Goal: Obtain resource: Download file/media

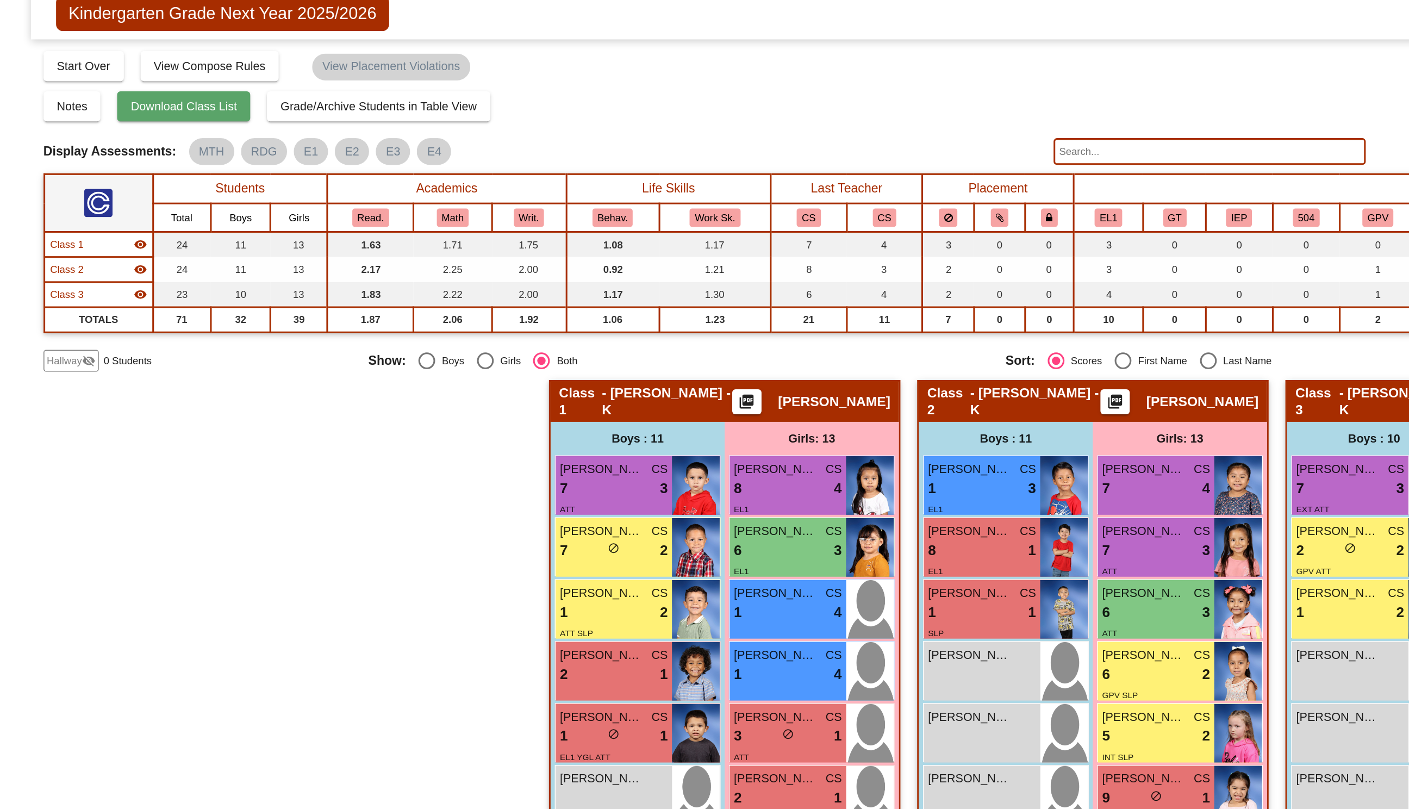
click at [154, 115] on button "Download Class List" at bounding box center [119, 110] width 86 height 20
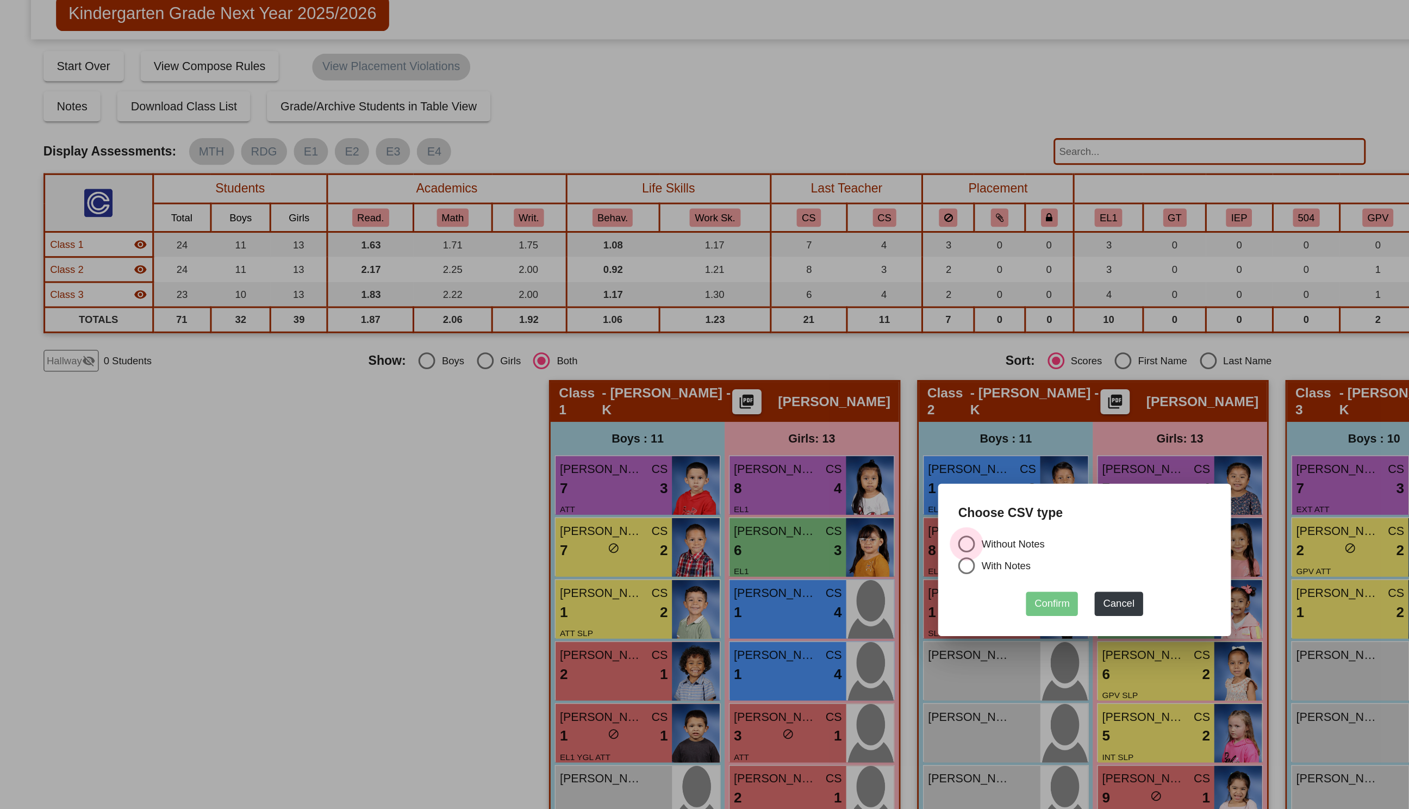
click at [629, 395] on div "Select an option" at bounding box center [627, 394] width 11 height 11
click at [628, 400] on input "Without Notes" at bounding box center [627, 400] width 1 height 1
radio input "true"
click at [685, 434] on button "Confirm" at bounding box center [683, 433] width 34 height 16
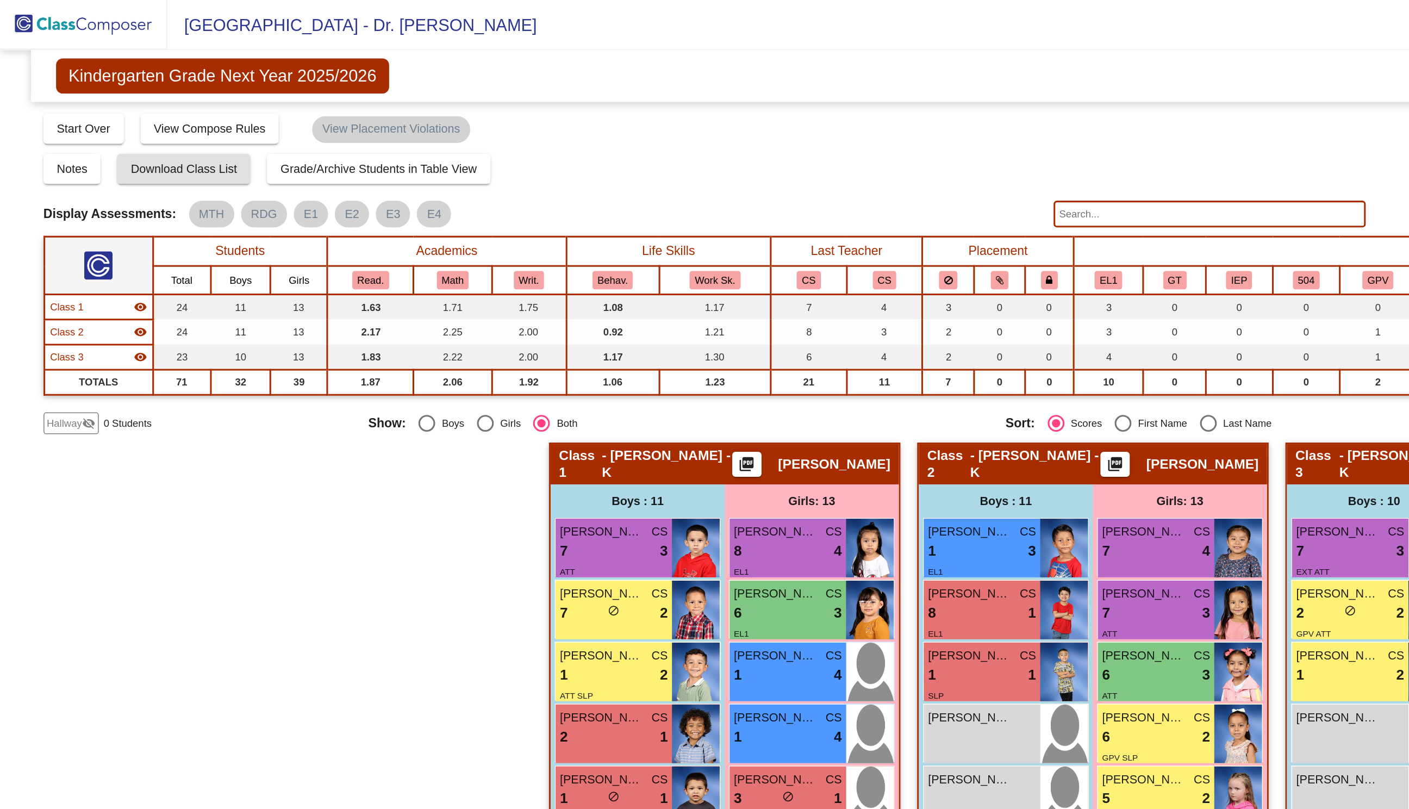
click at [66, 17] on img at bounding box center [54, 16] width 109 height 32
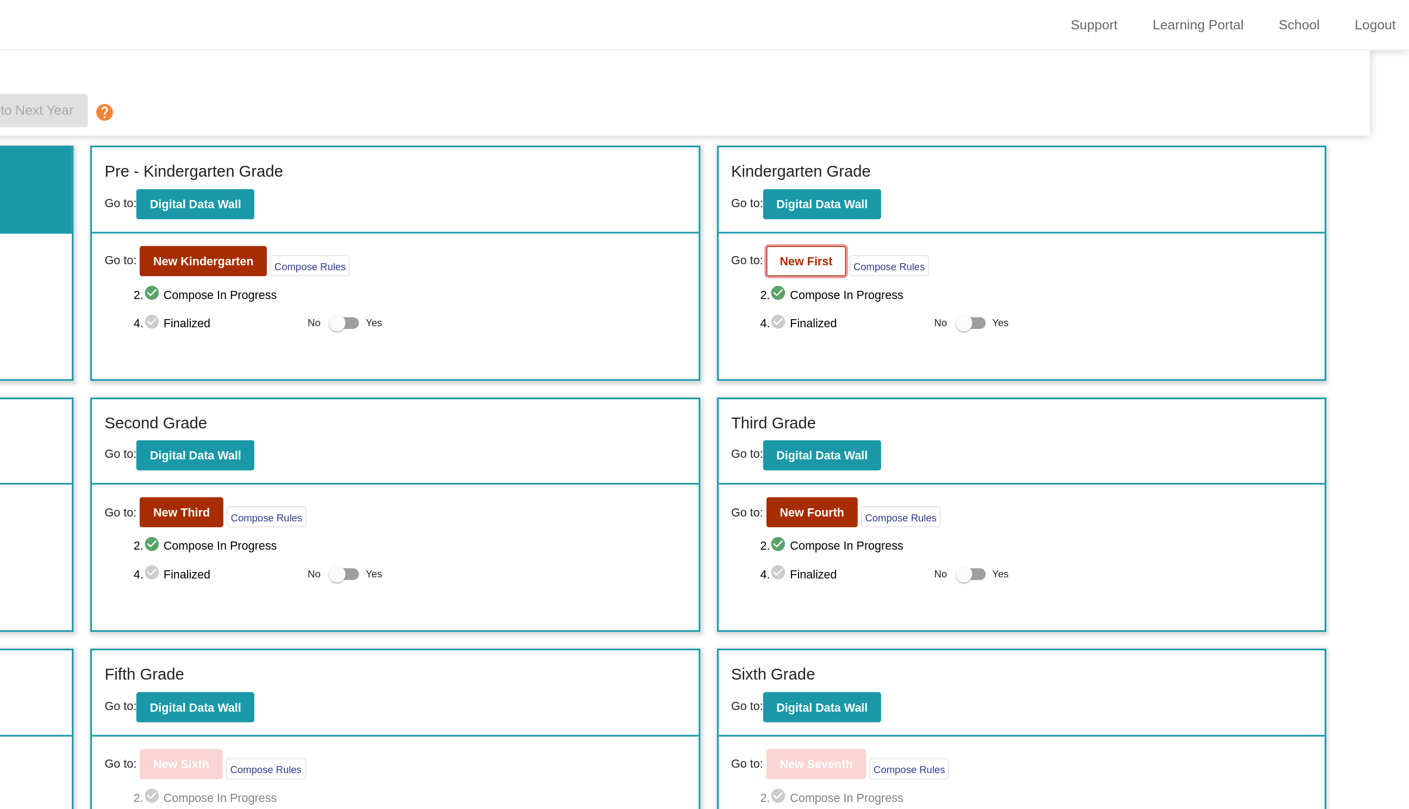
click at [1016, 171] on b "New First" at bounding box center [1017, 169] width 34 height 9
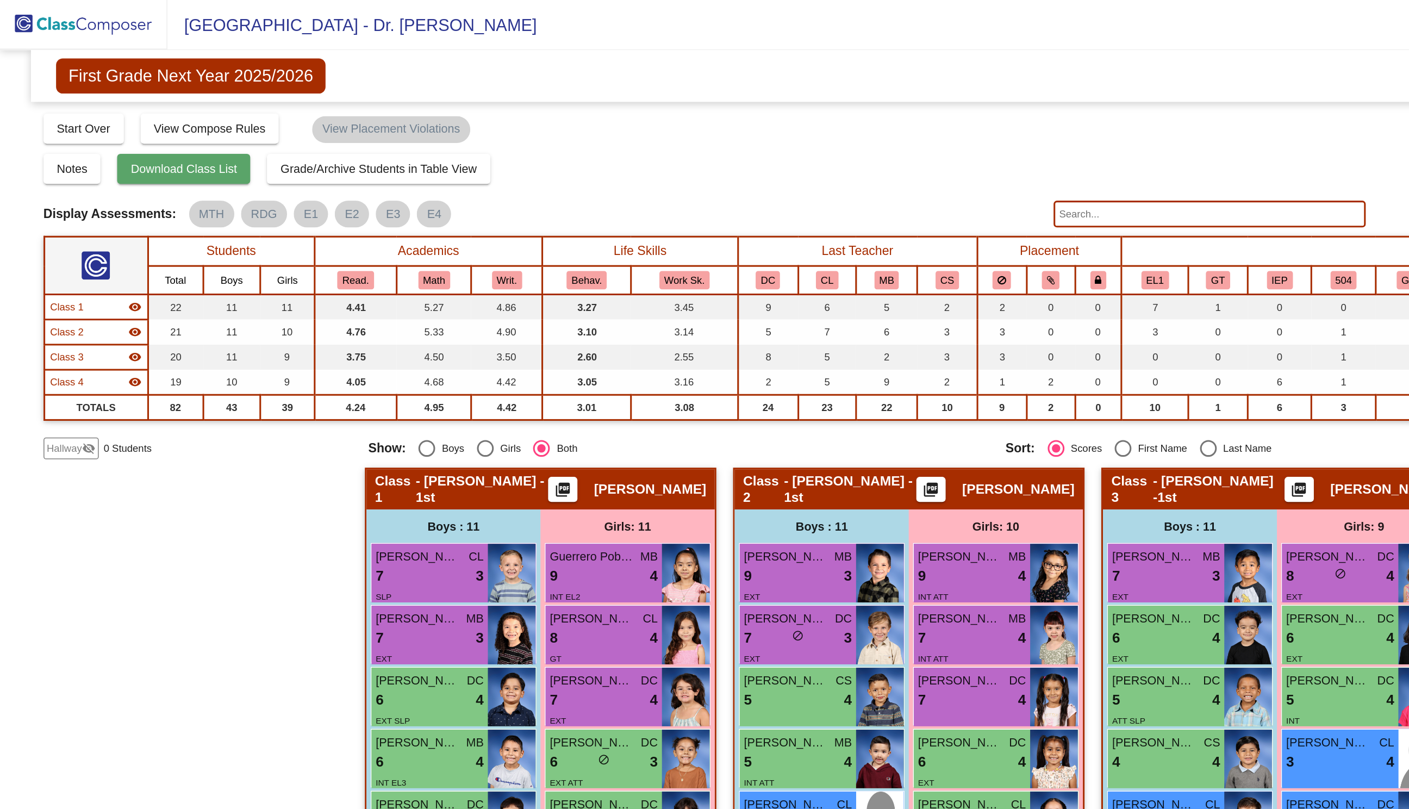
click at [140, 104] on button "Download Class List" at bounding box center [119, 110] width 86 height 20
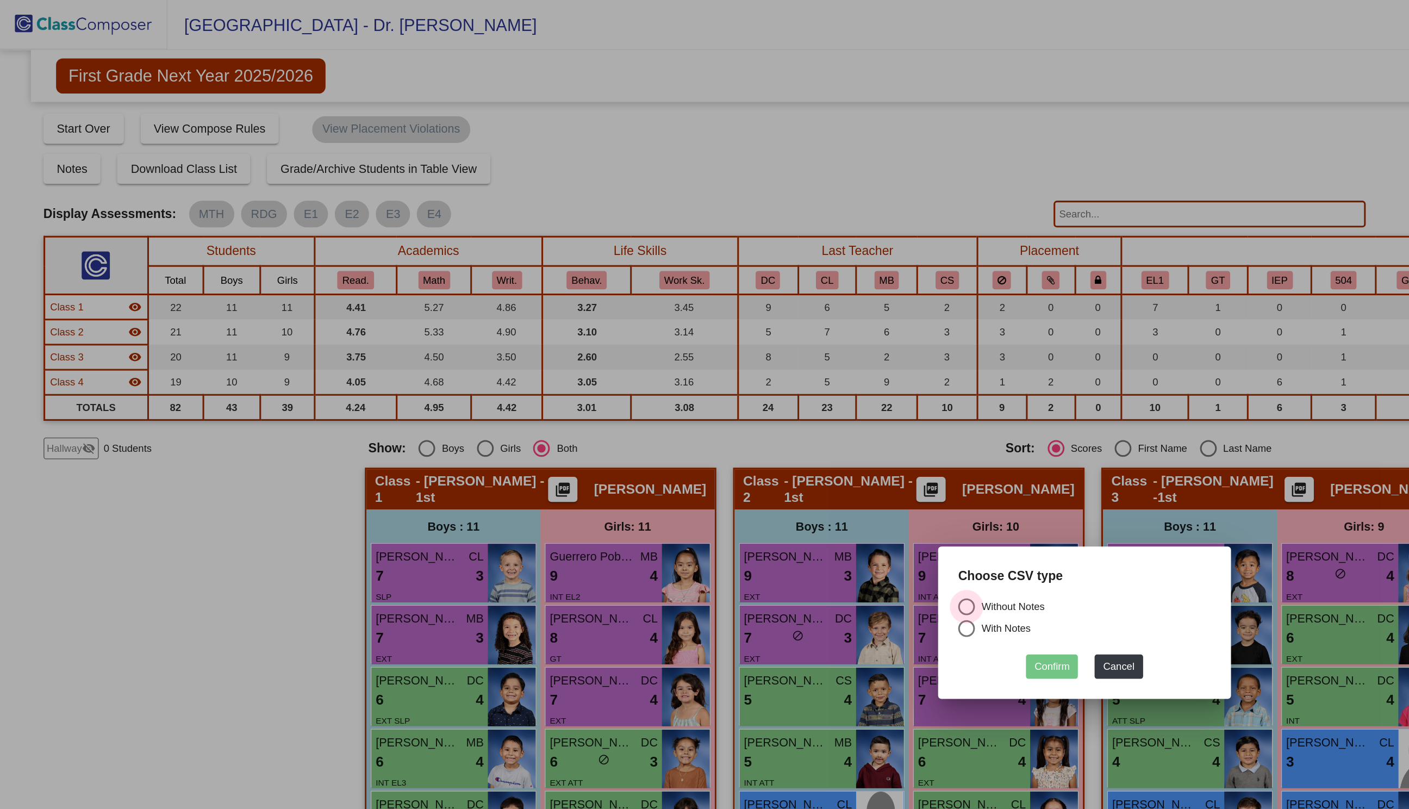
click at [632, 395] on div "Select an option" at bounding box center [627, 394] width 11 height 11
click at [628, 400] on input "Without Notes" at bounding box center [627, 400] width 1 height 1
radio input "true"
click at [675, 431] on button "Confirm" at bounding box center [683, 433] width 34 height 16
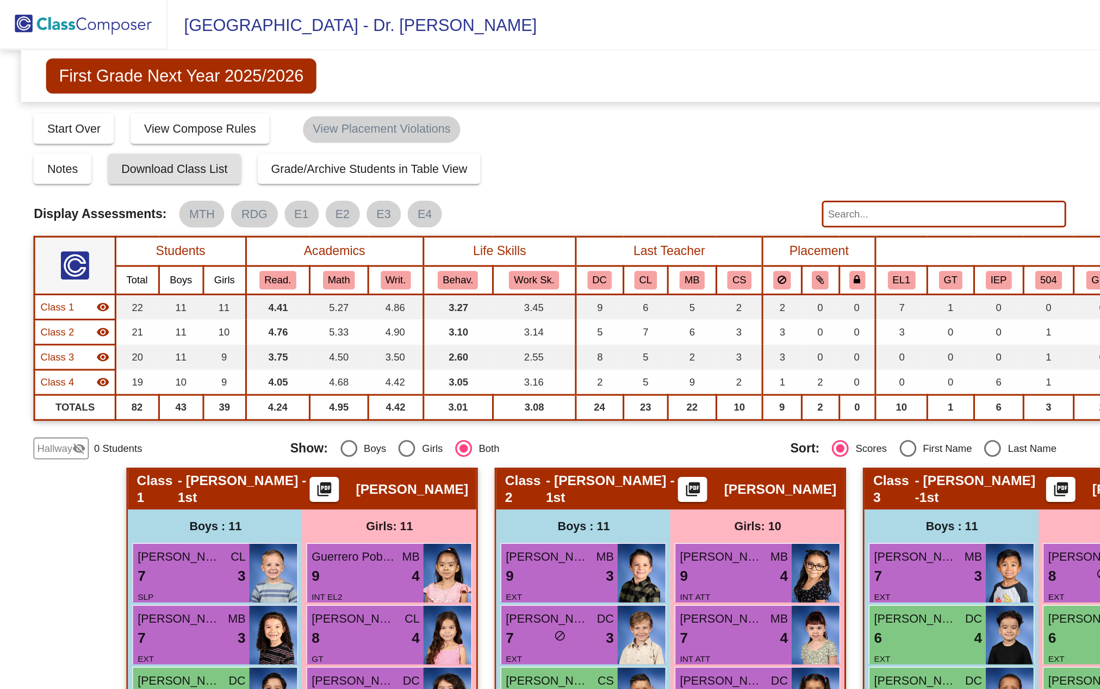
click at [45, 16] on img at bounding box center [54, 16] width 109 height 32
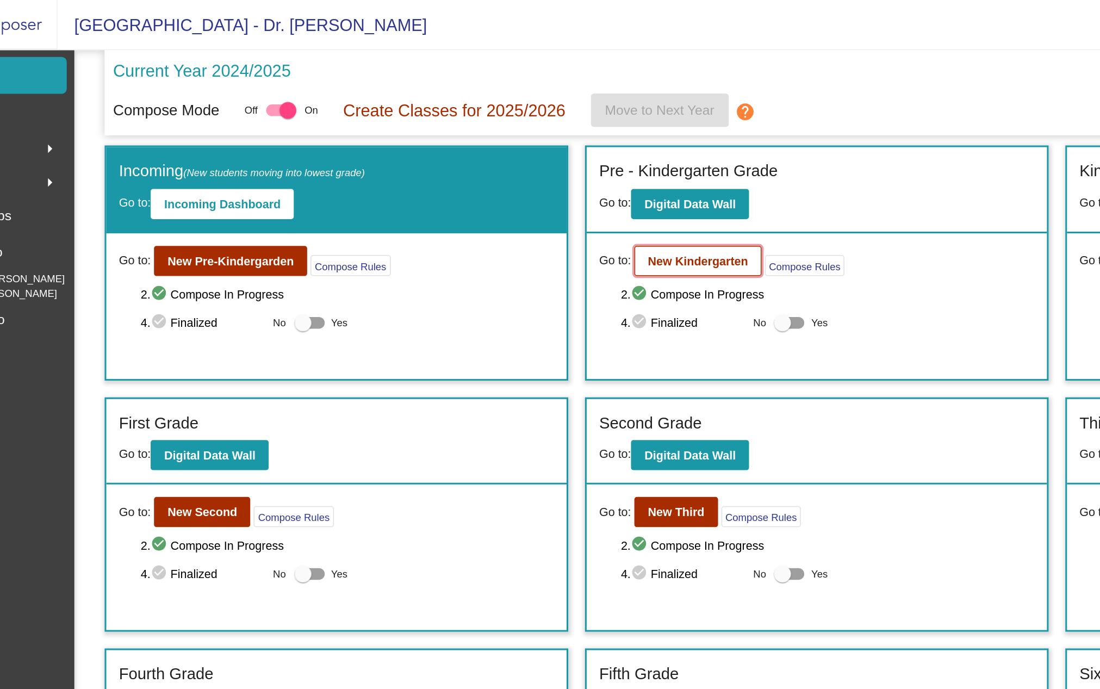
click at [522, 169] on b "New Kindergarten" at bounding box center [524, 169] width 65 height 9
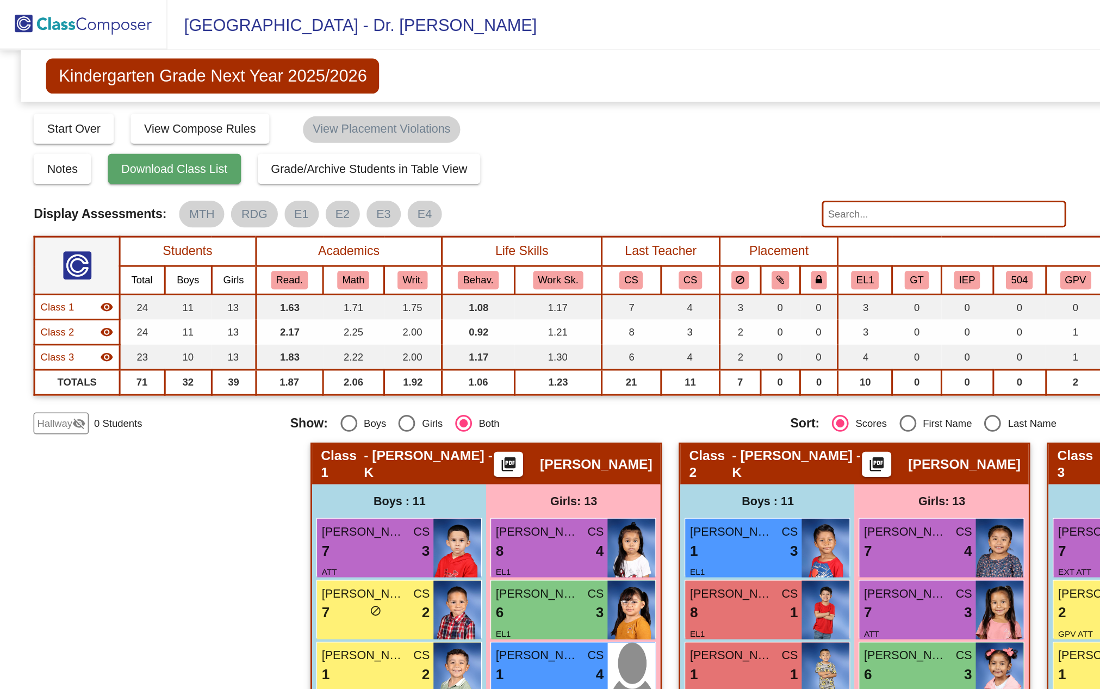
click at [136, 107] on span "Download Class List" at bounding box center [113, 109] width 69 height 9
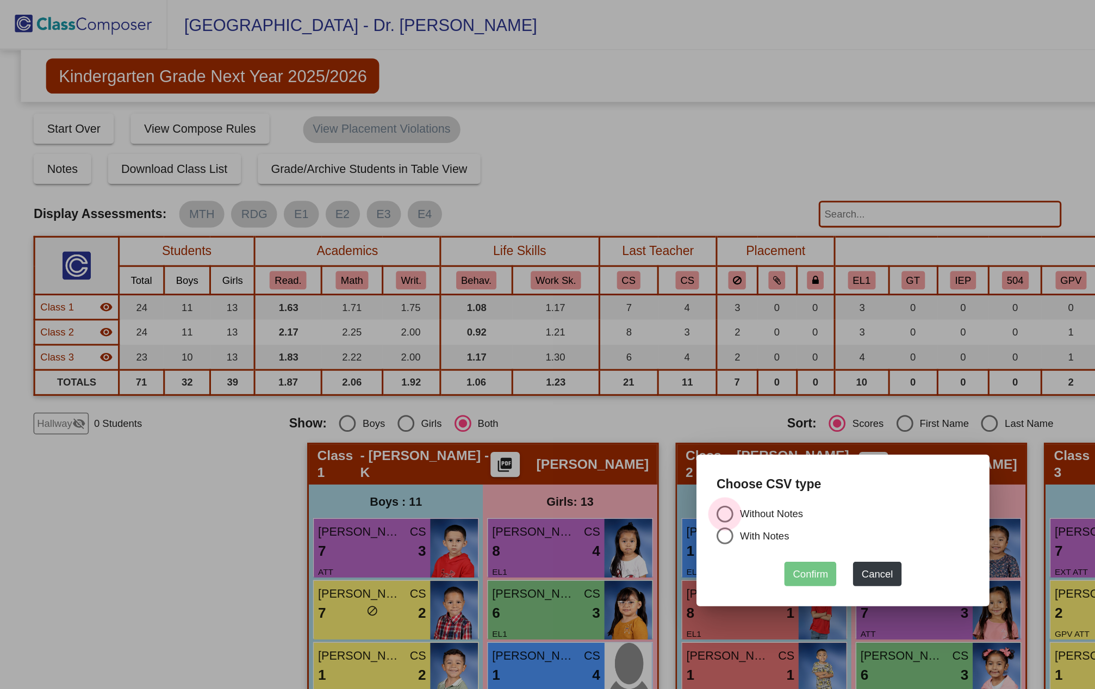
click at [470, 334] on div "Select an option" at bounding box center [470, 333] width 11 height 11
click at [470, 339] on input "Without Notes" at bounding box center [470, 339] width 1 height 1
radio input "true"
click at [532, 370] on button "Confirm" at bounding box center [526, 373] width 34 height 16
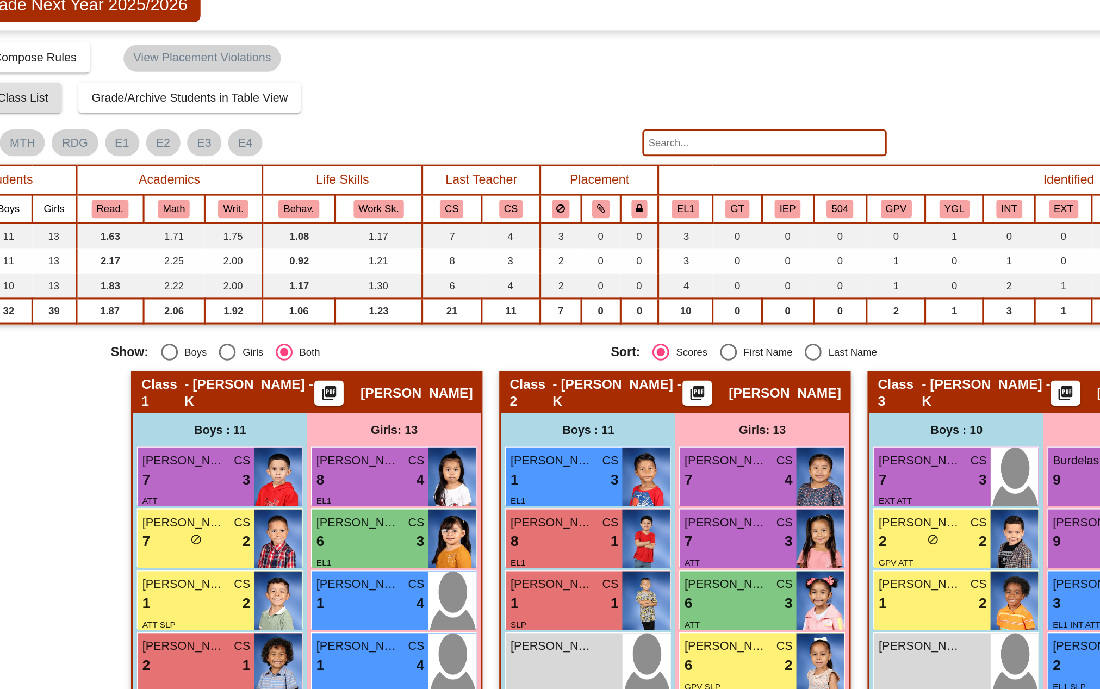
click at [606, 142] on input "text" at bounding box center [613, 138] width 158 height 17
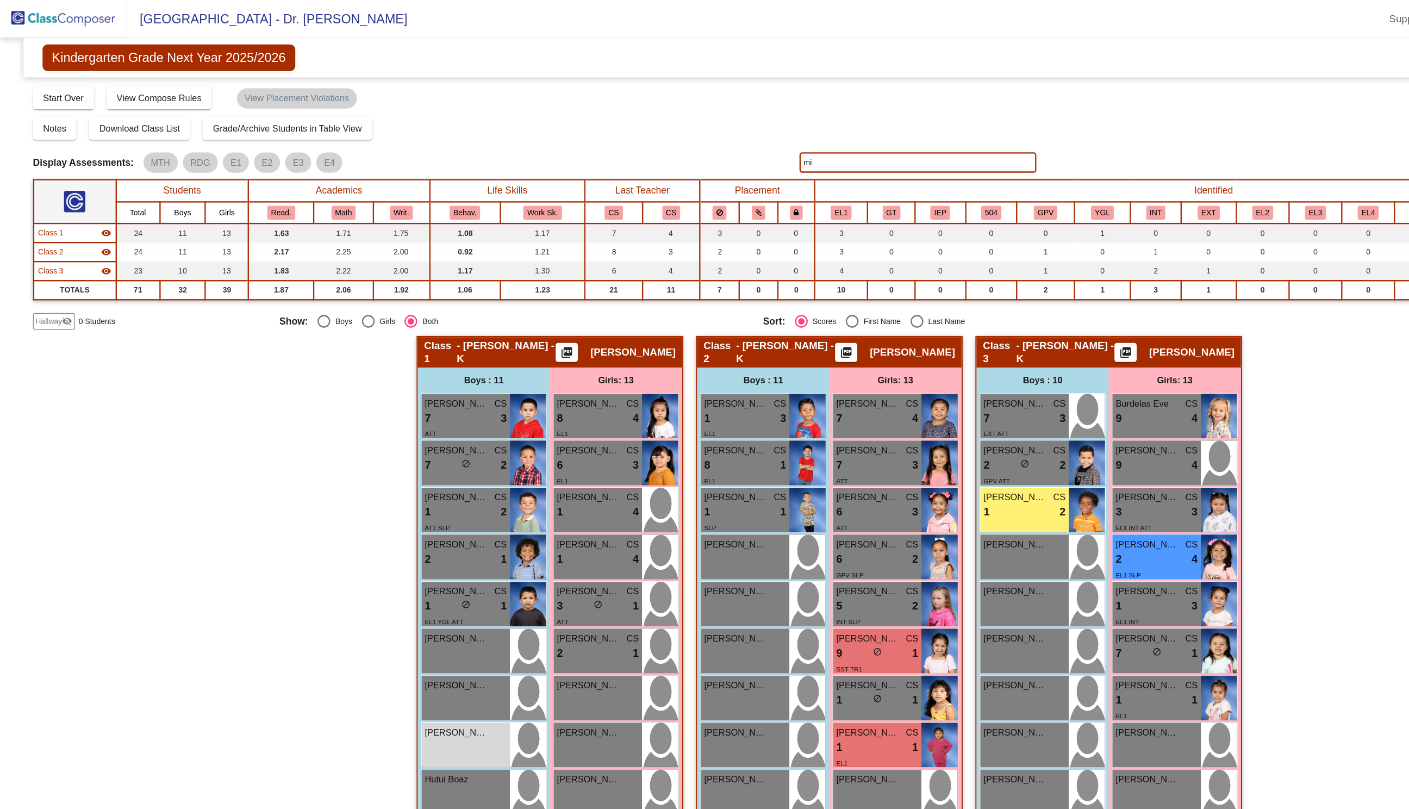
type input "m"
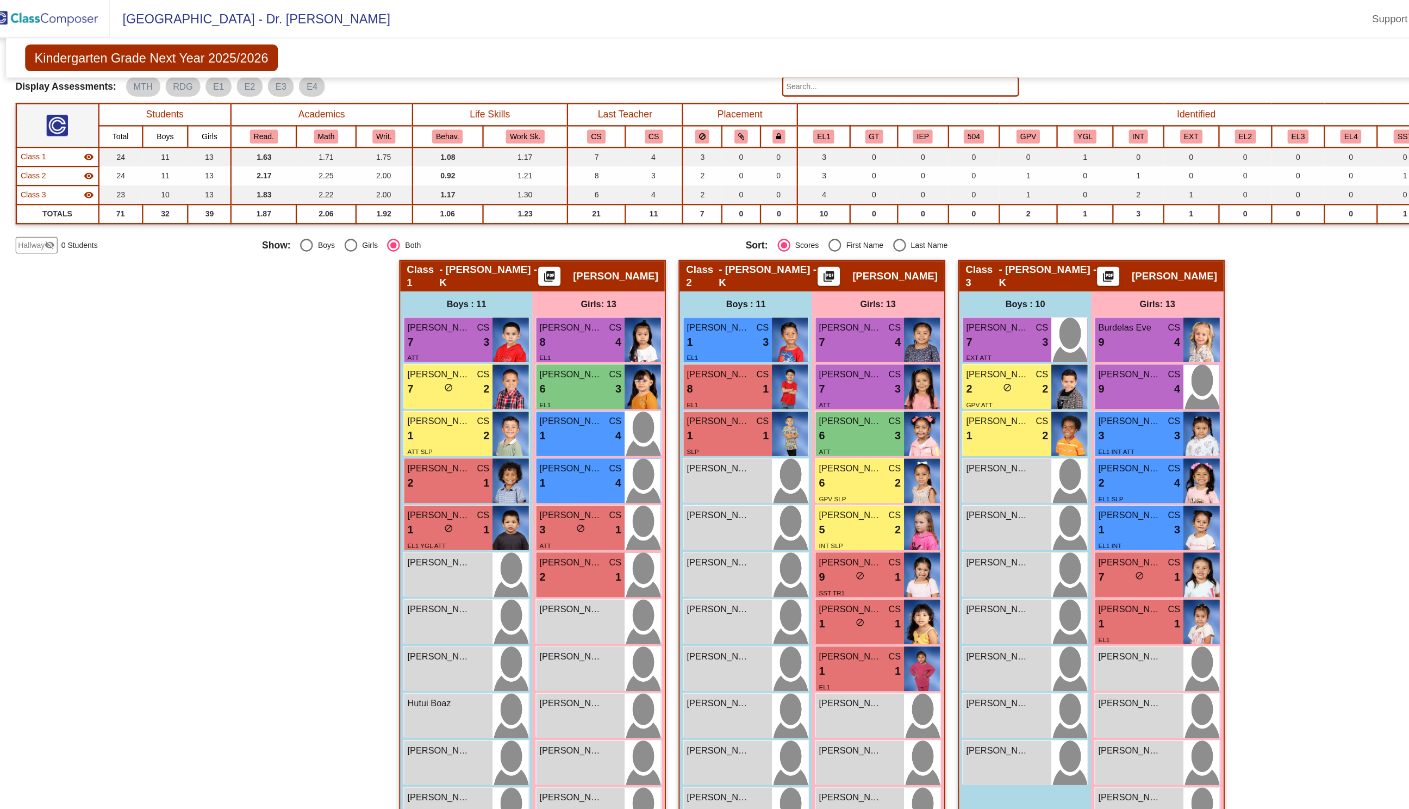
scroll to position [45, 0]
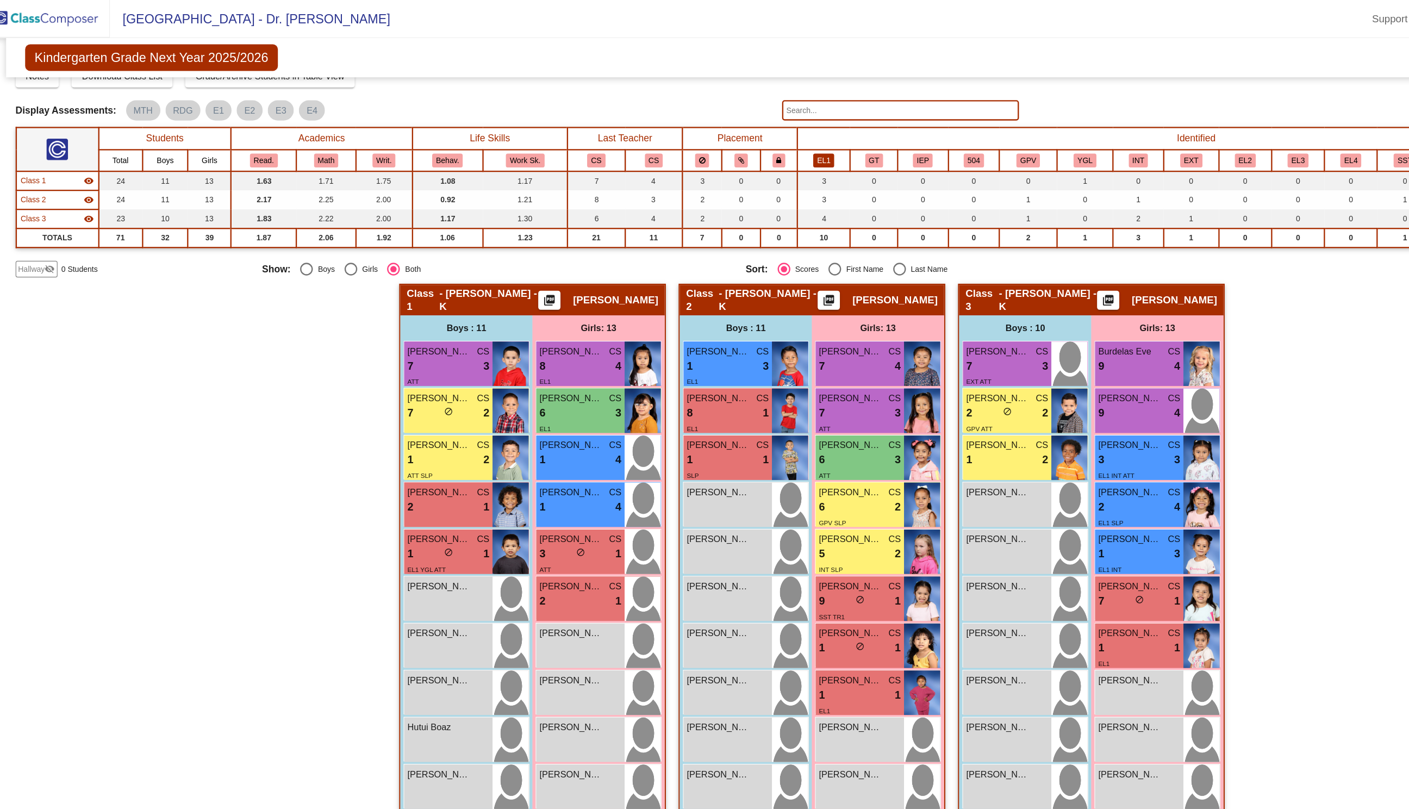
click at [720, 135] on button "EL1" at bounding box center [720, 138] width 18 height 12
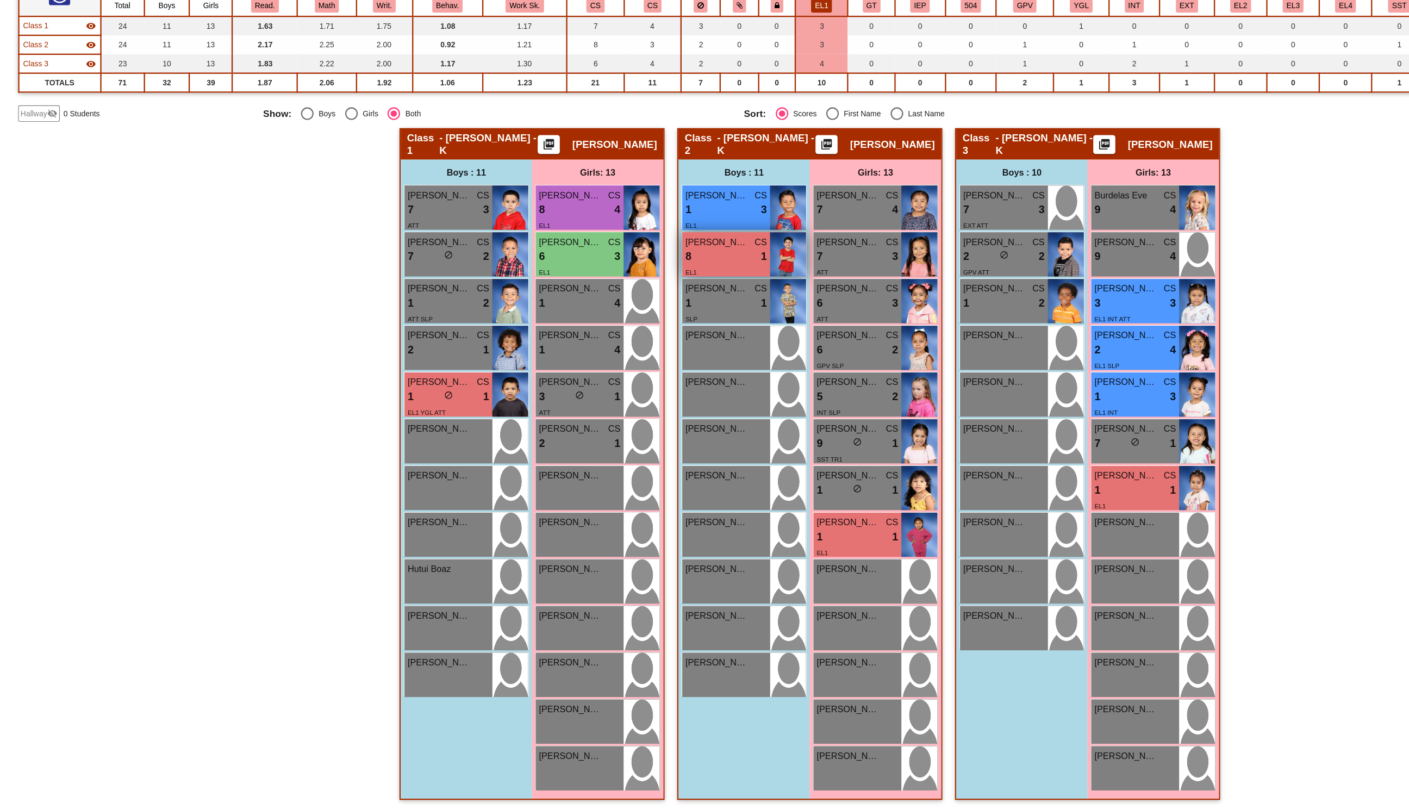
scroll to position [0, 0]
click at [647, 286] on div "1 lock do_not_disturb_alt 3" at bounding box center [638, 293] width 70 height 14
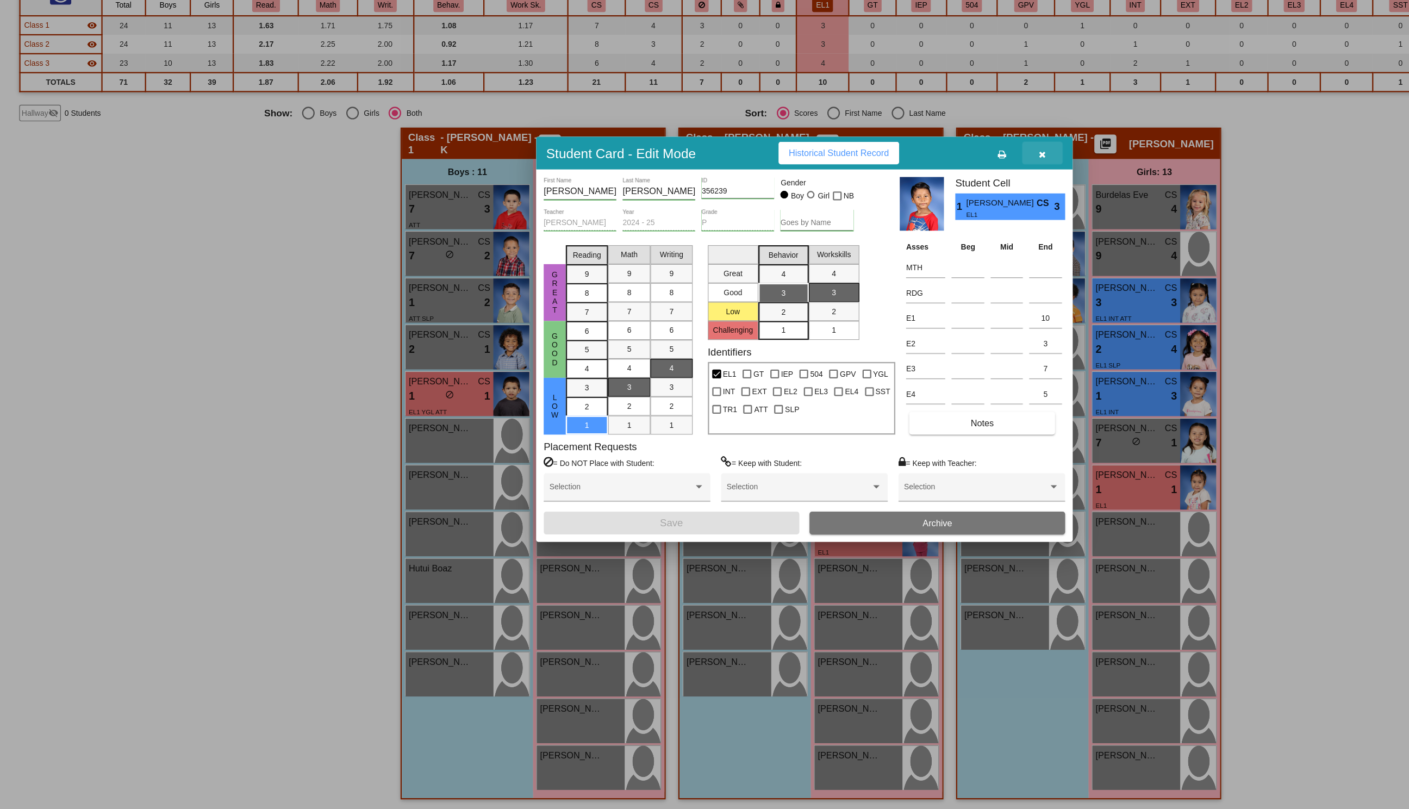
click at [912, 245] on icon "button" at bounding box center [910, 245] width 6 height 8
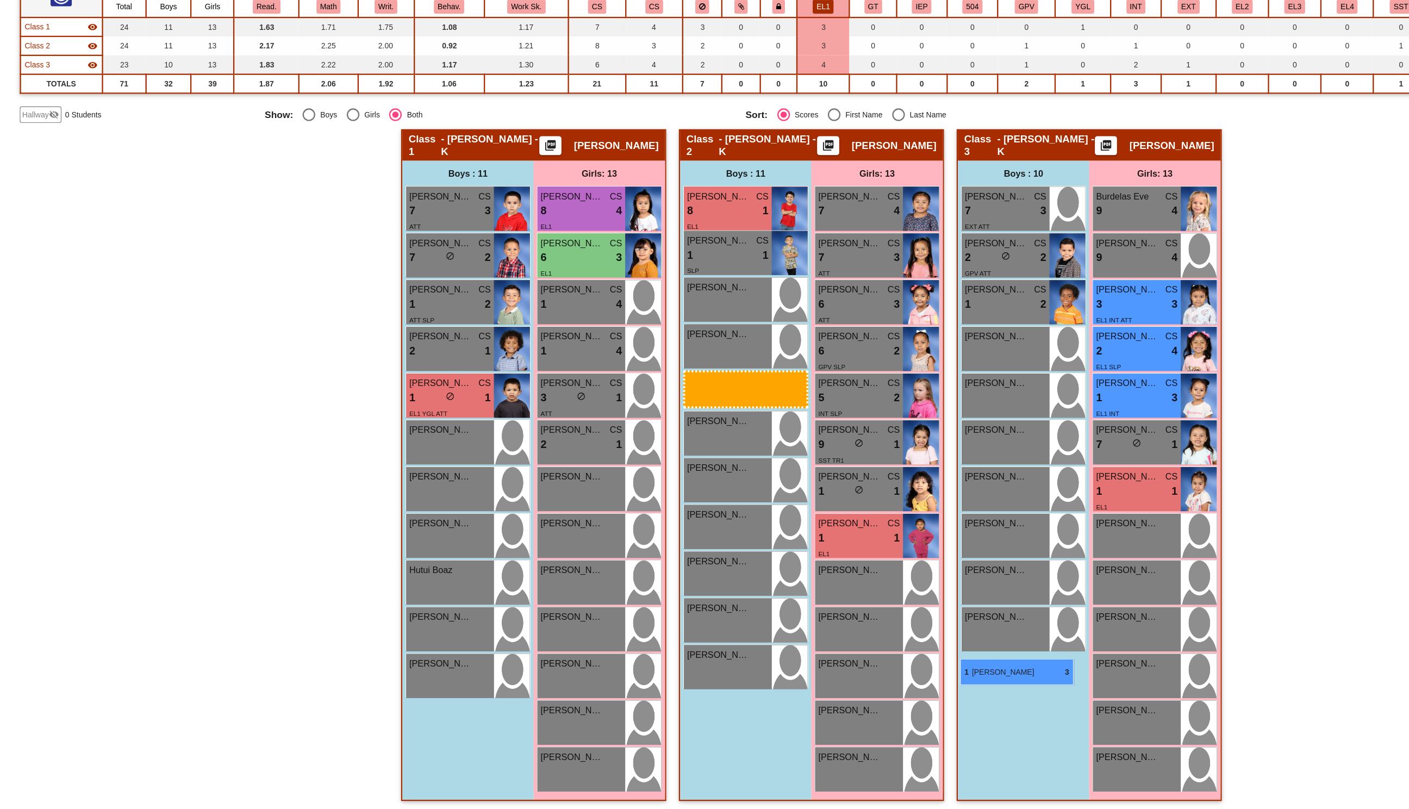
drag, startPoint x: 640, startPoint y: 279, endPoint x: 835, endPoint y: 675, distance: 440.7
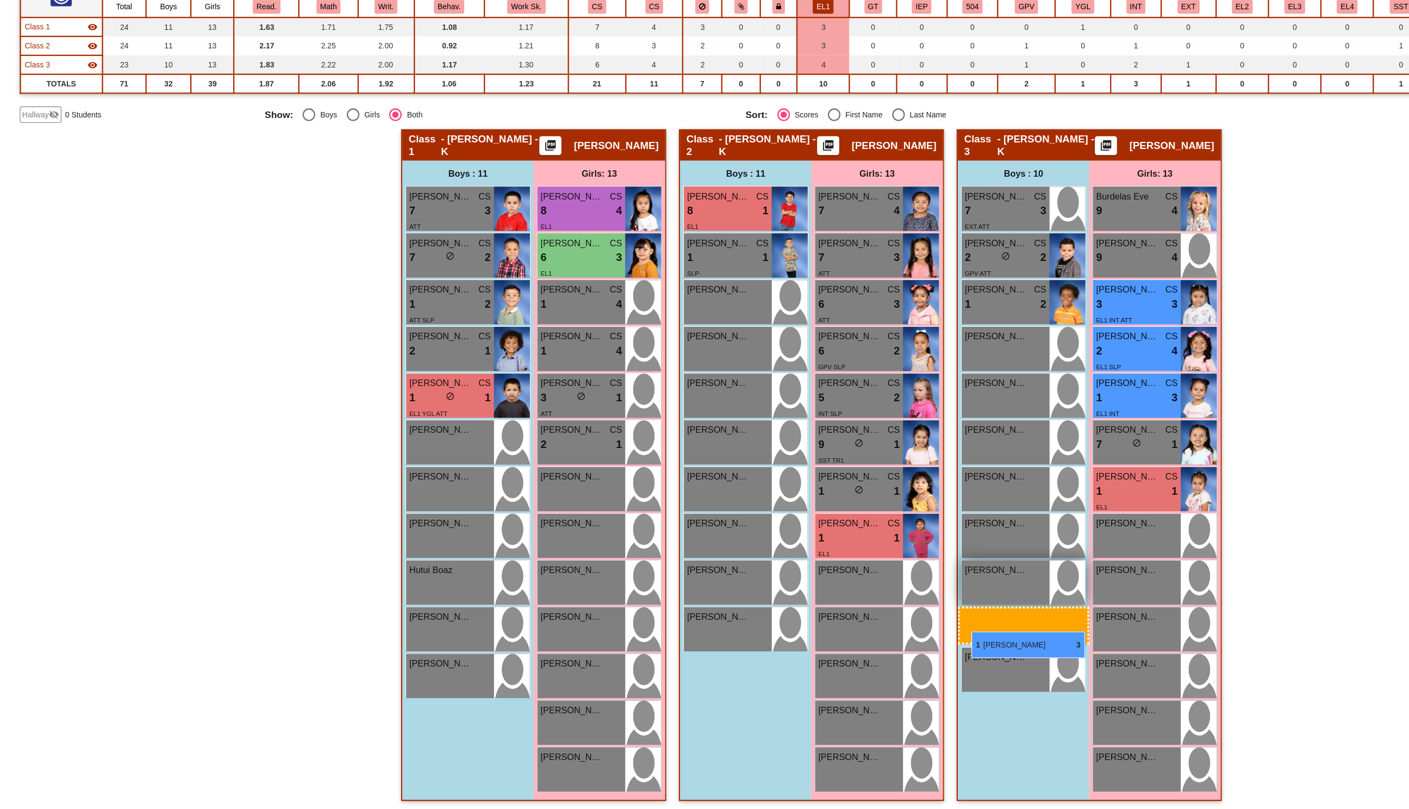
drag, startPoint x: 632, startPoint y: 291, endPoint x: 847, endPoint y: 657, distance: 424.7
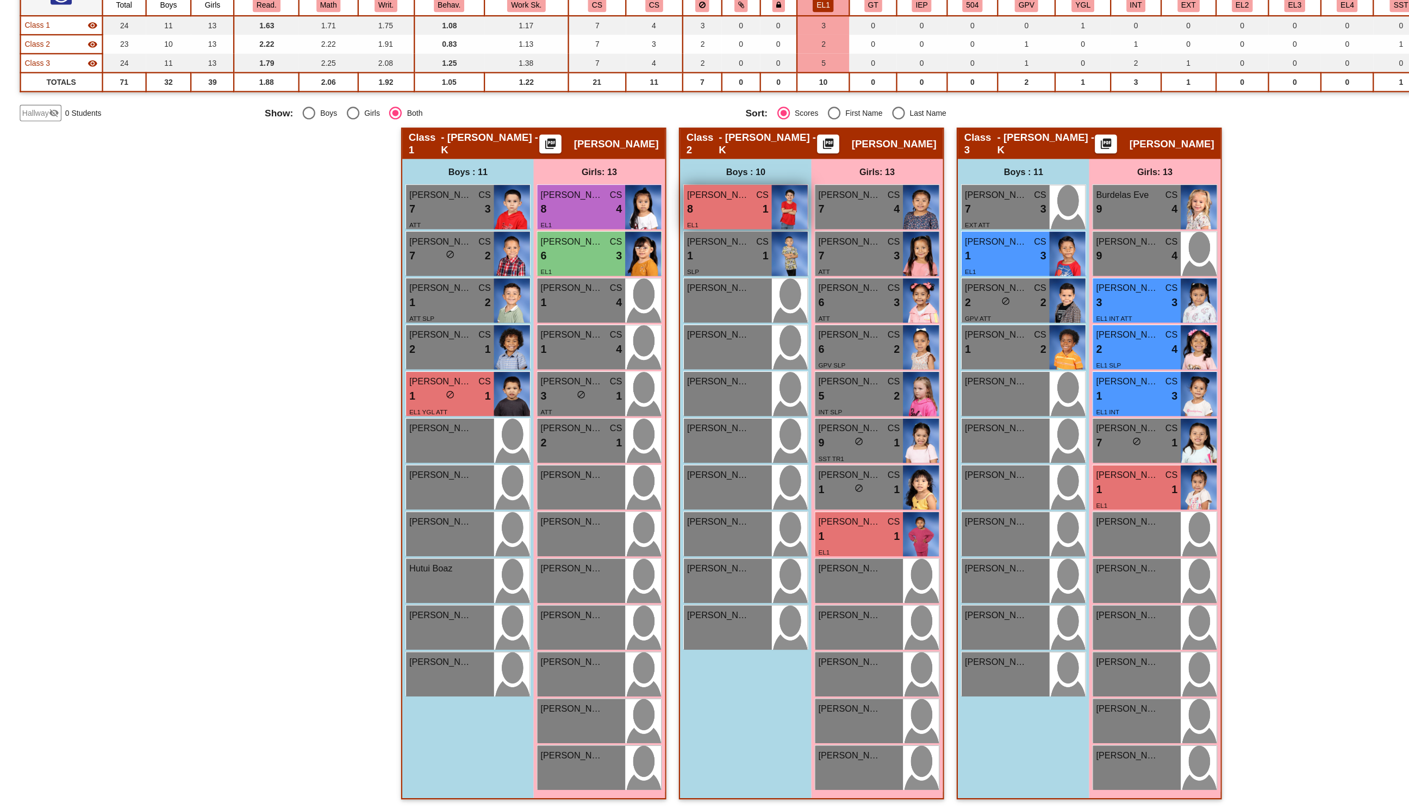
click at [643, 295] on div "8 lock do_not_disturb_alt 1" at bounding box center [638, 293] width 70 height 14
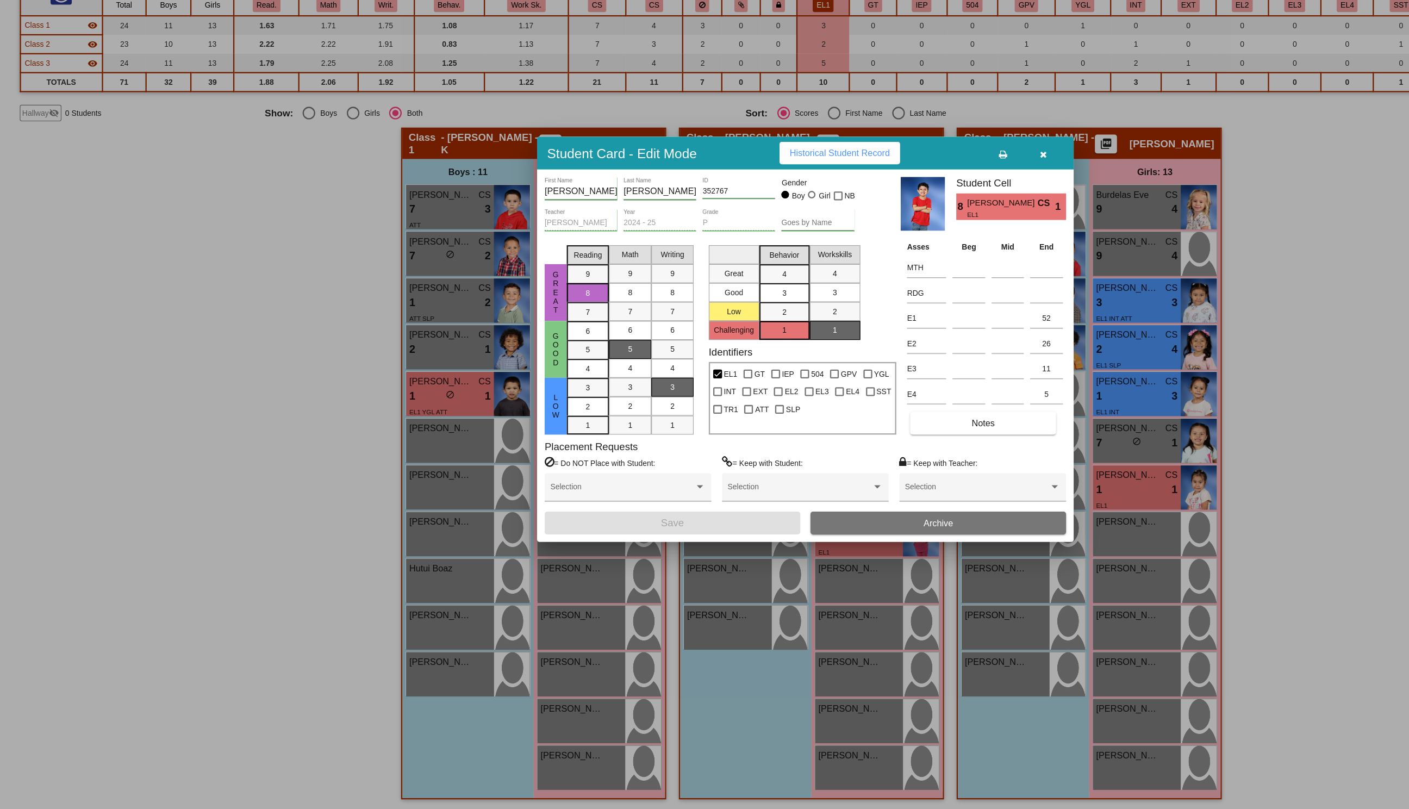
click at [908, 246] on icon "button" at bounding box center [910, 245] width 6 height 8
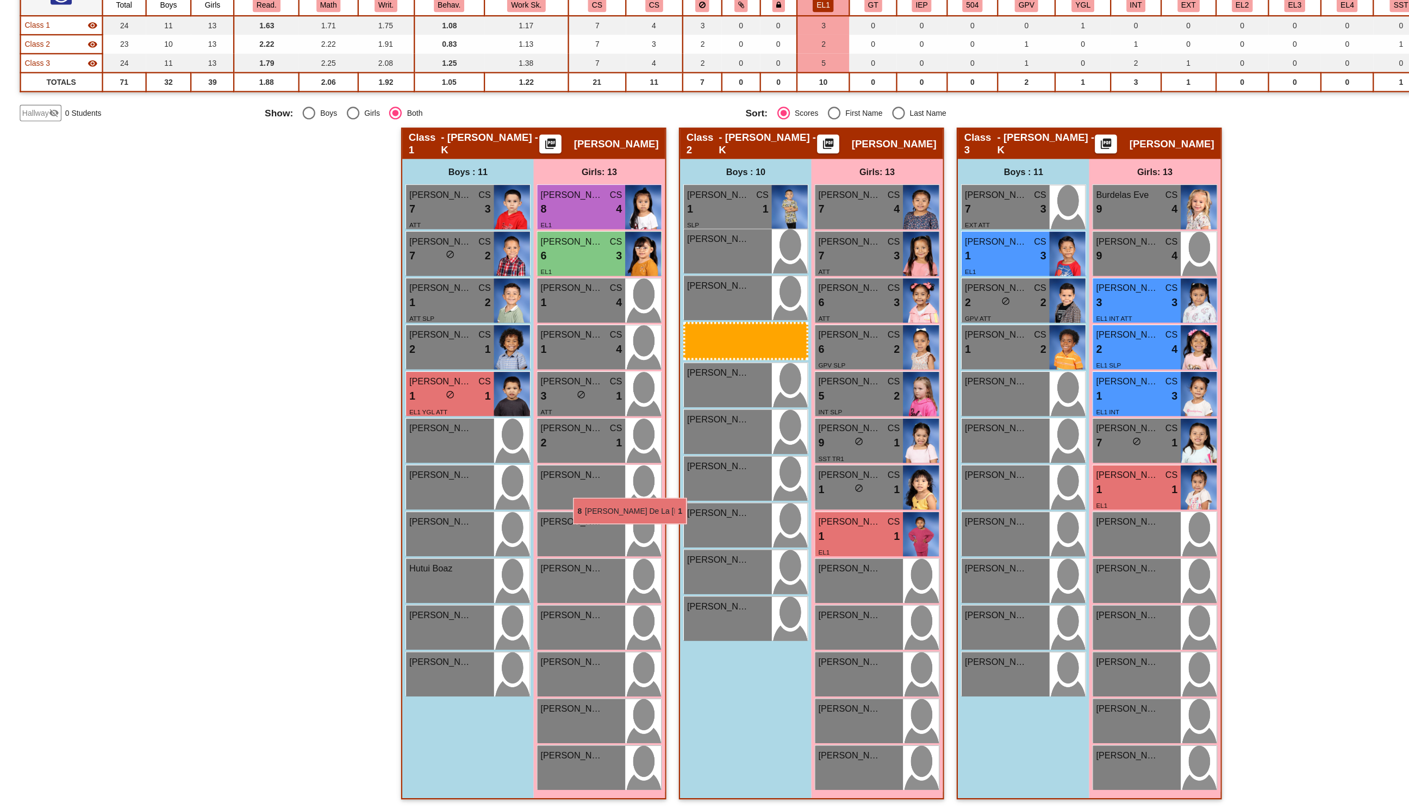
scroll to position [66, 0]
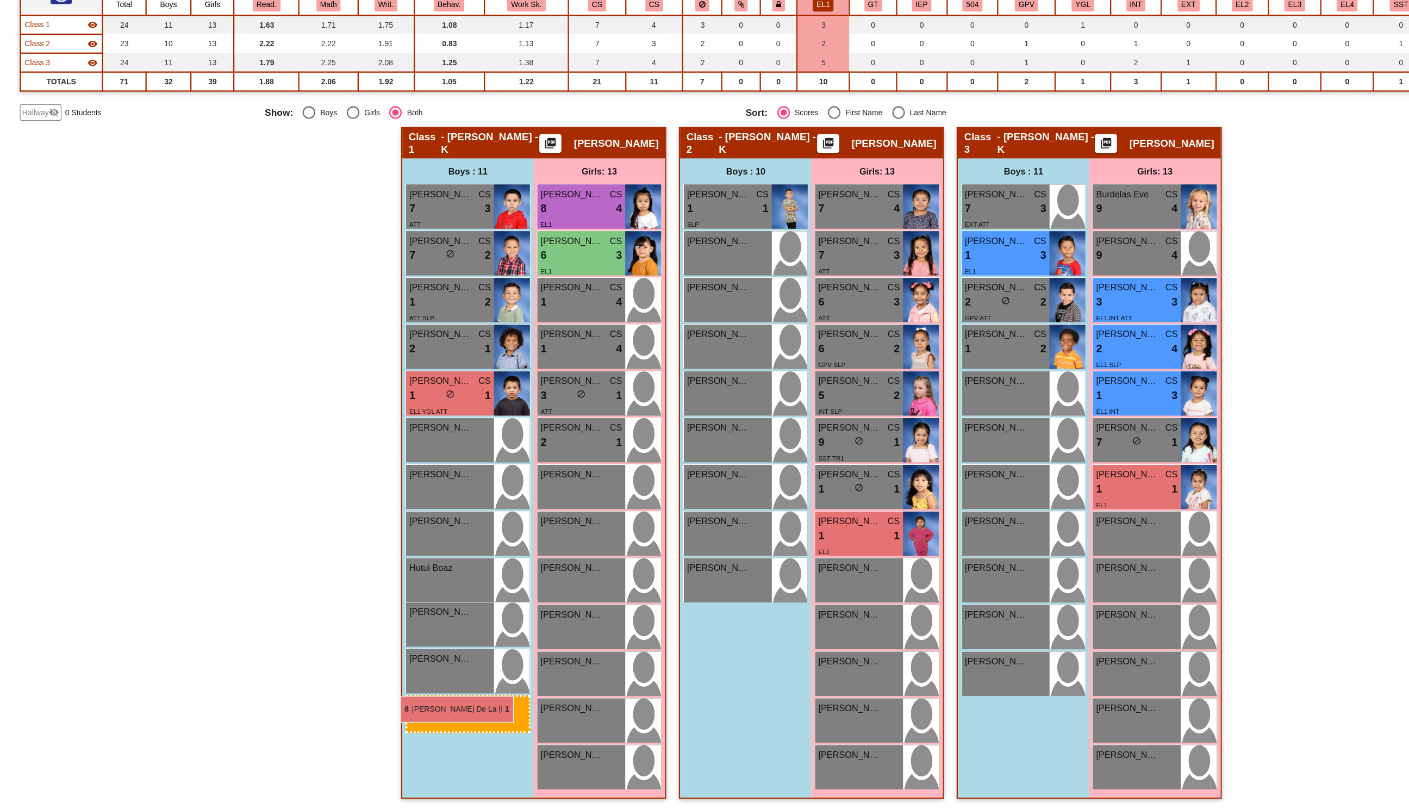
drag, startPoint x: 658, startPoint y: 287, endPoint x: 356, endPoint y: 712, distance: 521.1
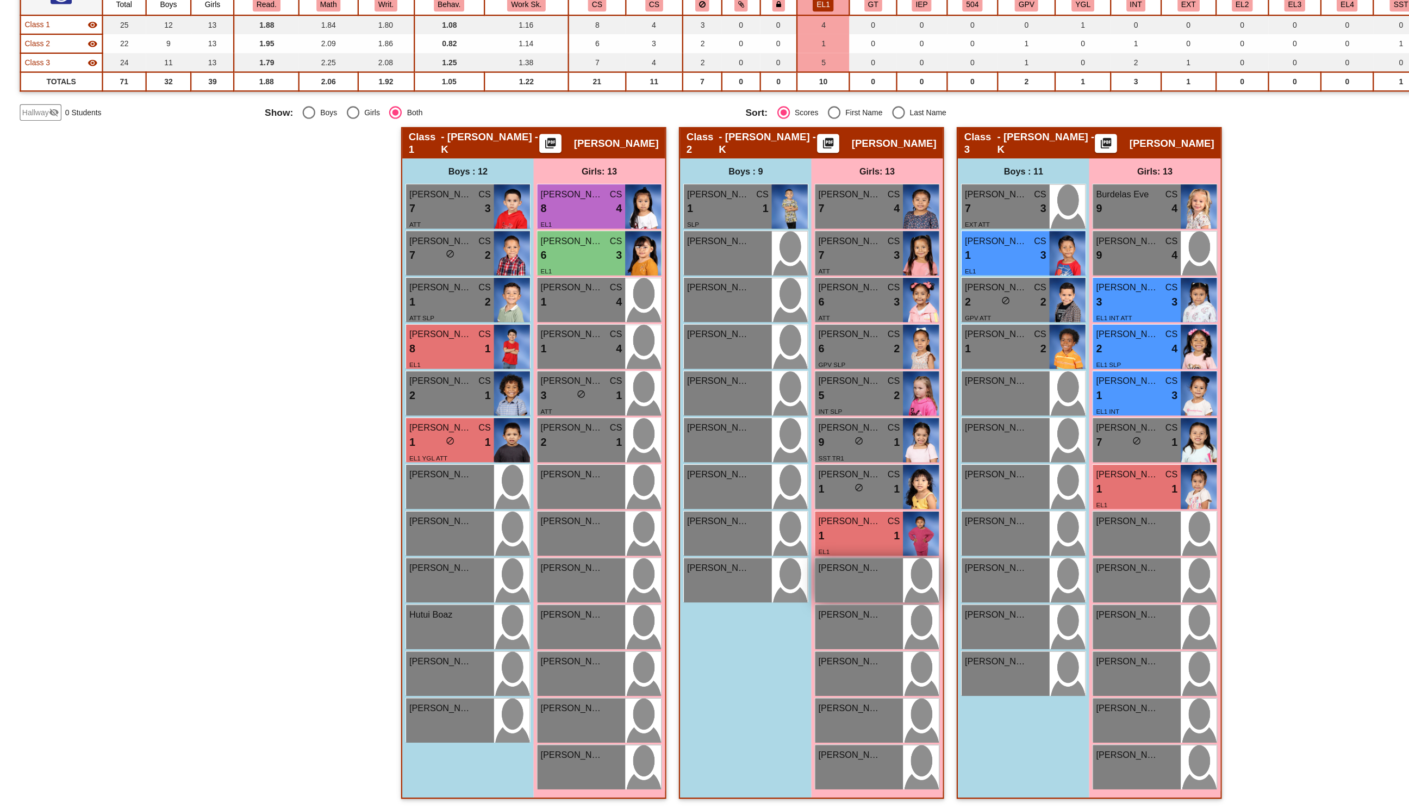
scroll to position [65, 0]
click at [749, 563] on span "[PERSON_NAME] [PERSON_NAME]" at bounding box center [743, 561] width 54 height 11
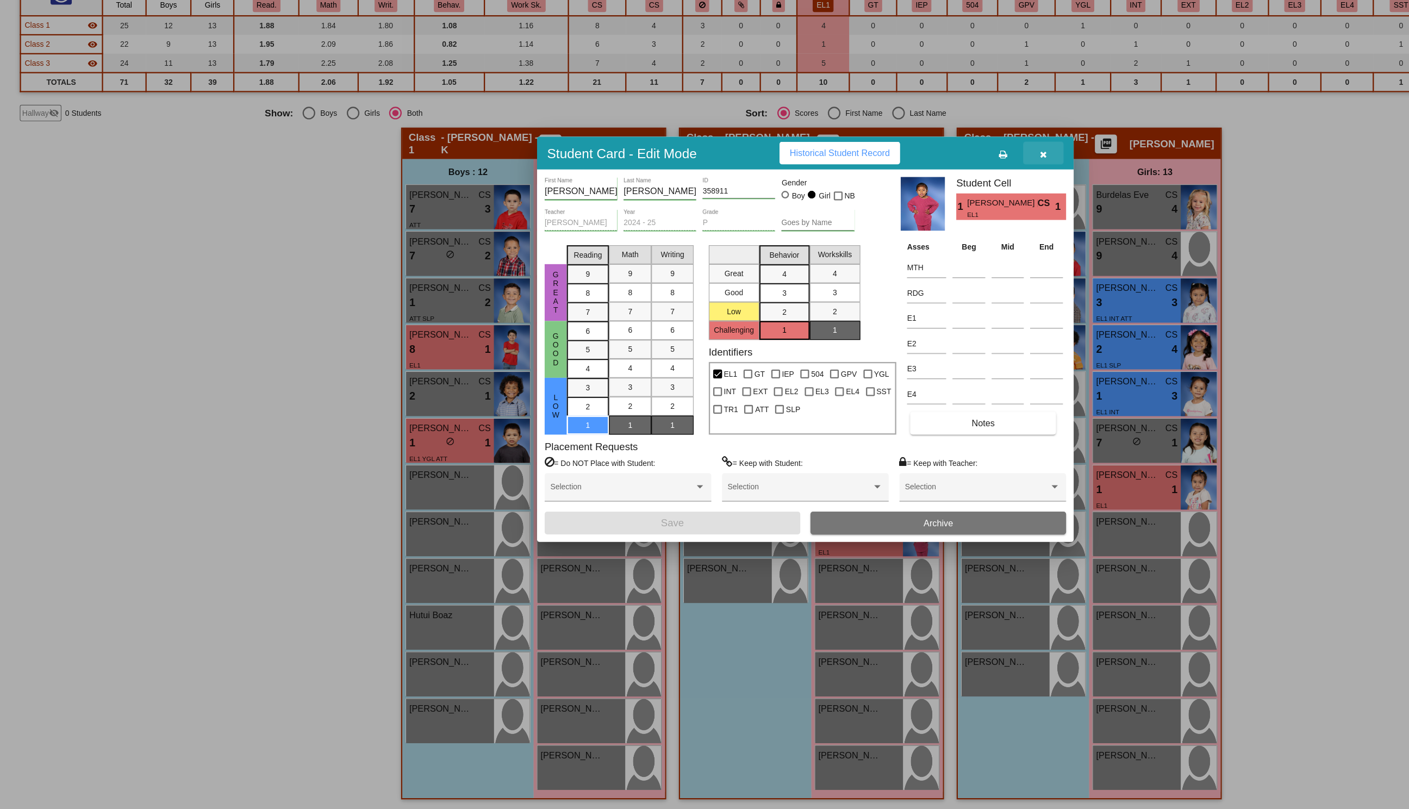
click at [913, 238] on button "button" at bounding box center [909, 244] width 35 height 20
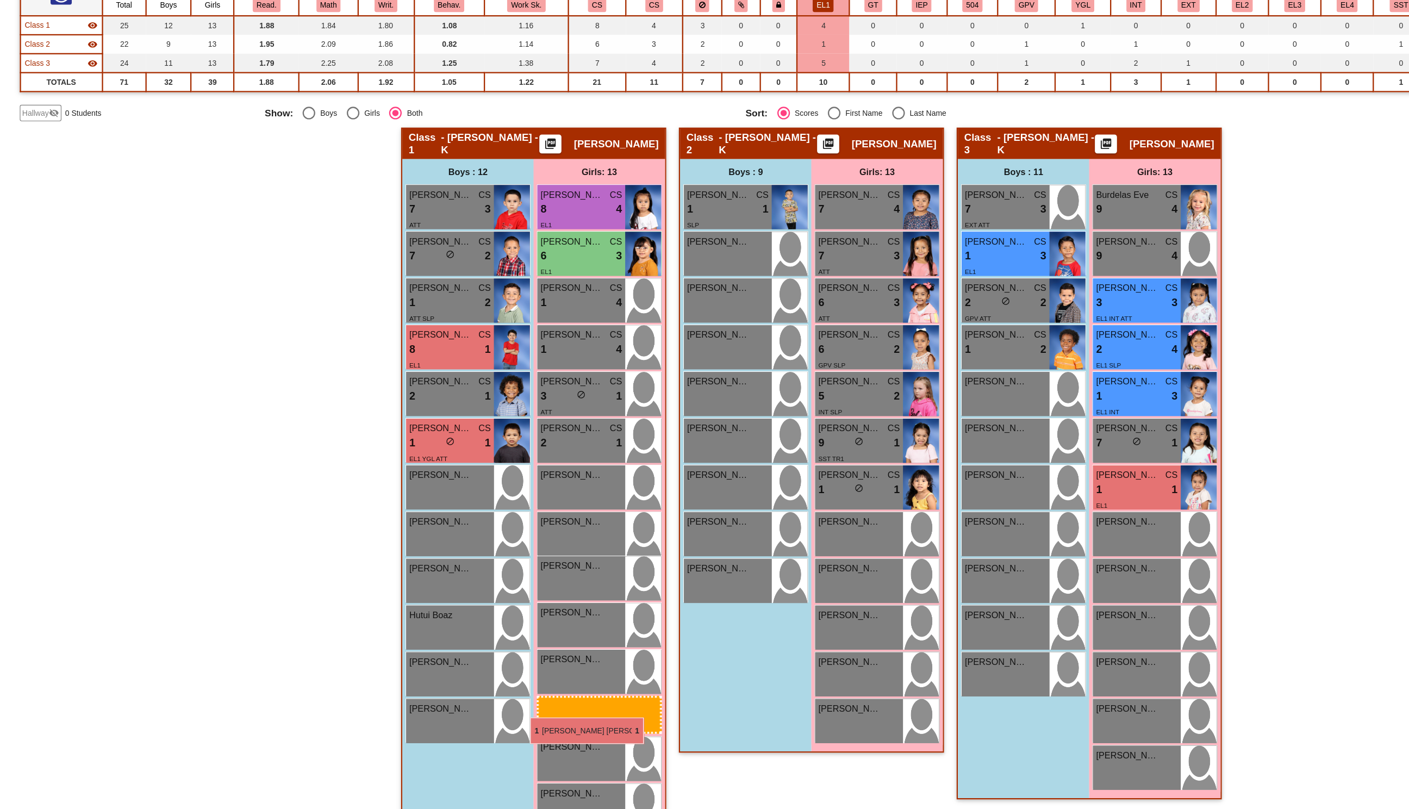
drag, startPoint x: 747, startPoint y: 557, endPoint x: 467, endPoint y: 727, distance: 328.3
drag, startPoint x: 749, startPoint y: 569, endPoint x: 476, endPoint y: 720, distance: 311.7
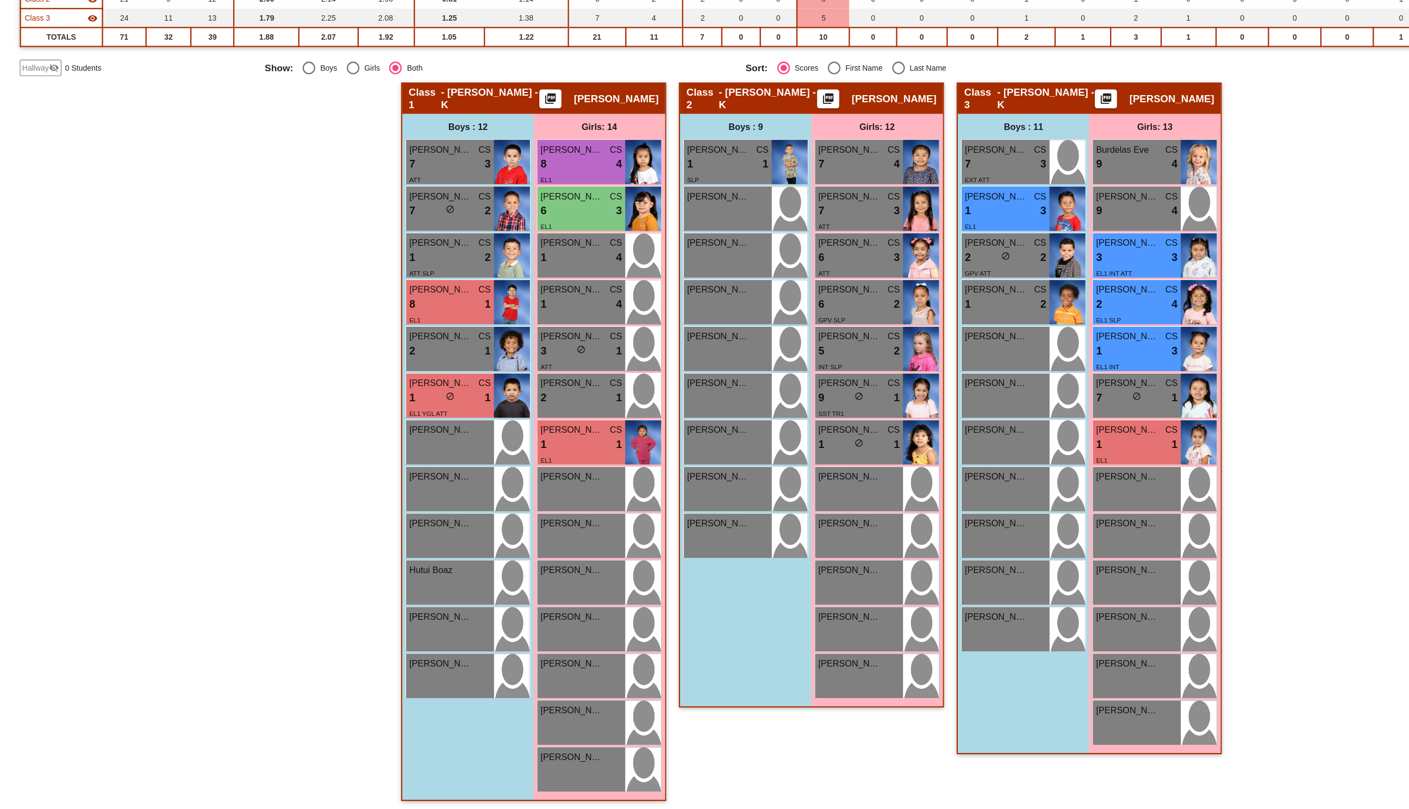
scroll to position [106, 0]
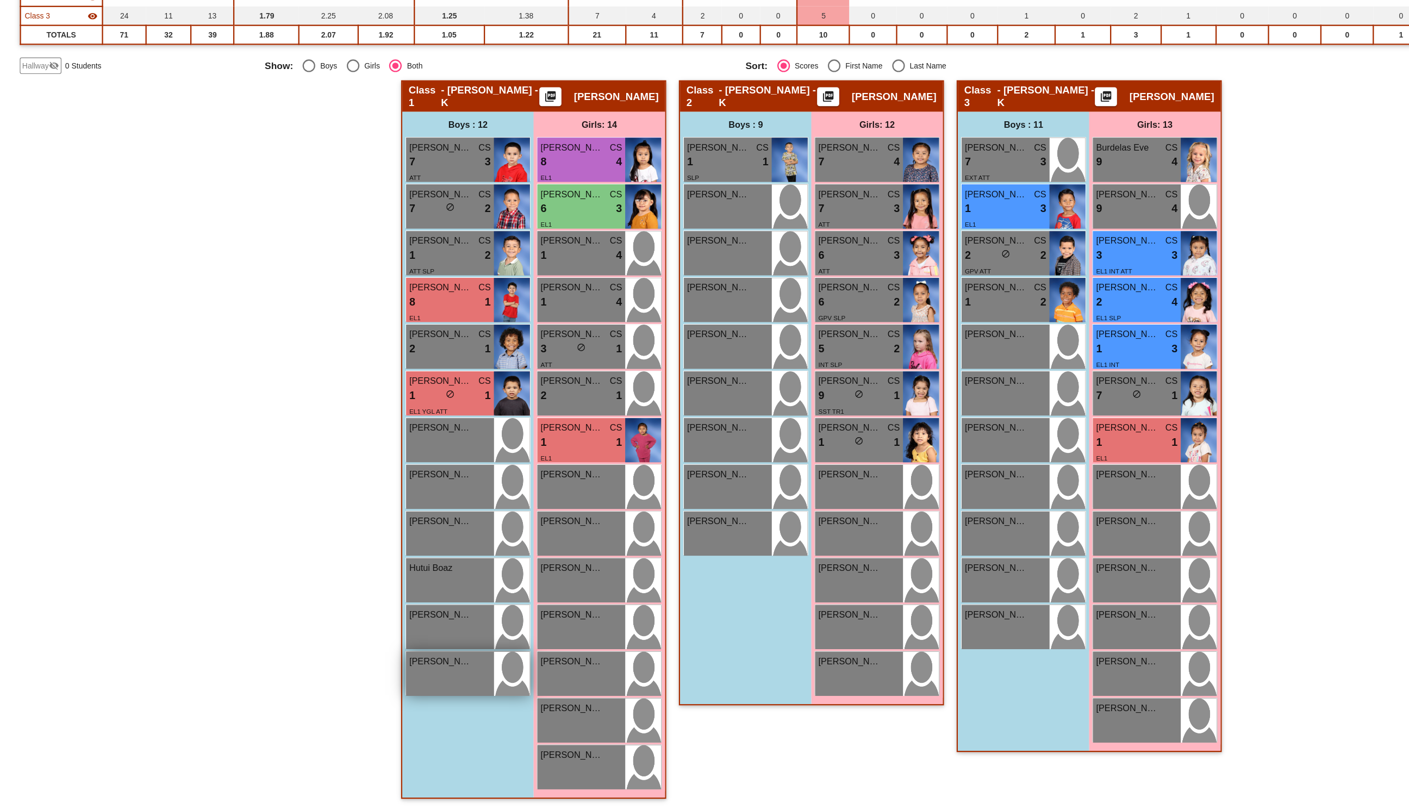
click at [409, 690] on div "[PERSON_NAME] lock do_not_disturb_alt" at bounding box center [399, 692] width 76 height 38
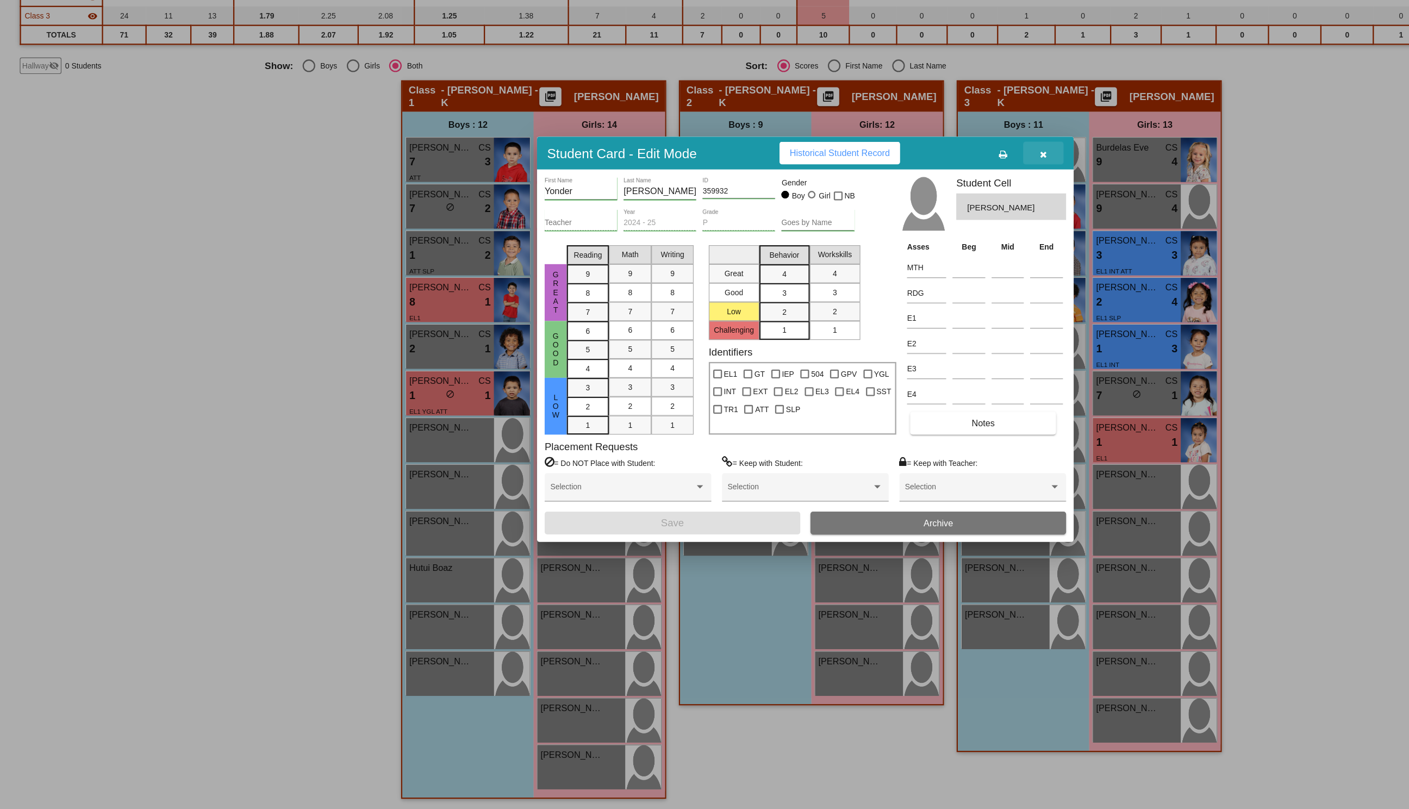
click at [910, 245] on icon "button" at bounding box center [910, 245] width 6 height 8
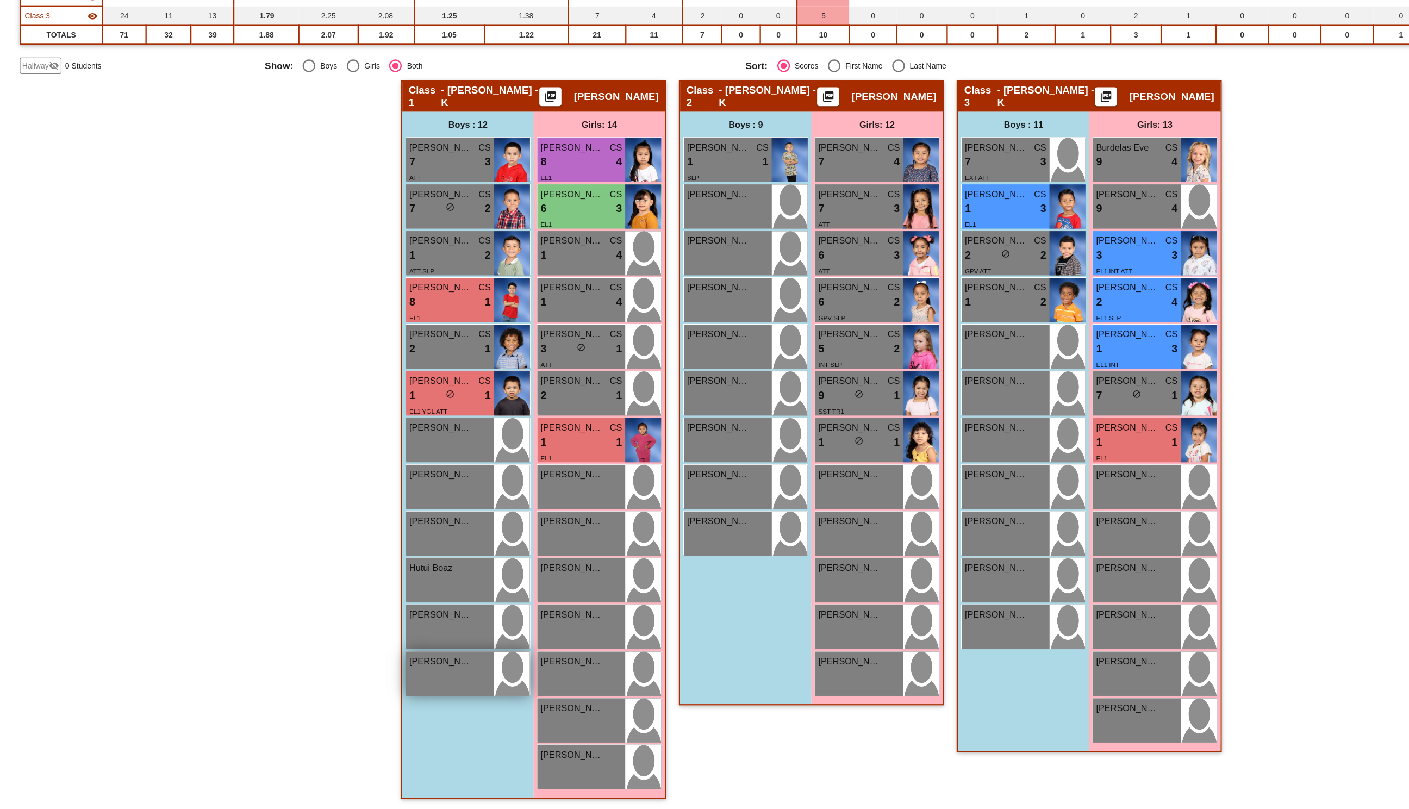
click at [417, 688] on div "[PERSON_NAME] lock do_not_disturb_alt" at bounding box center [399, 692] width 76 height 38
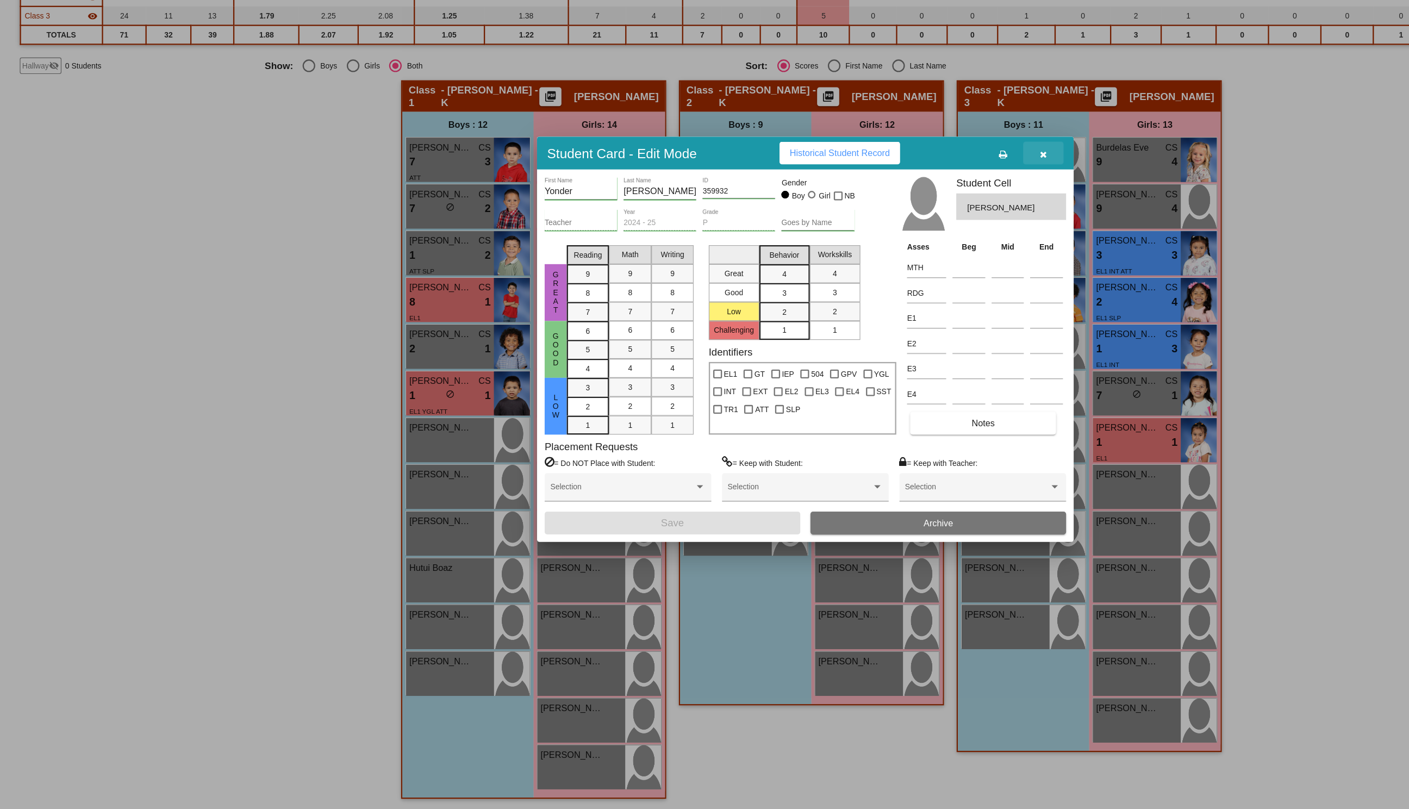
click at [909, 246] on icon "button" at bounding box center [910, 245] width 6 height 8
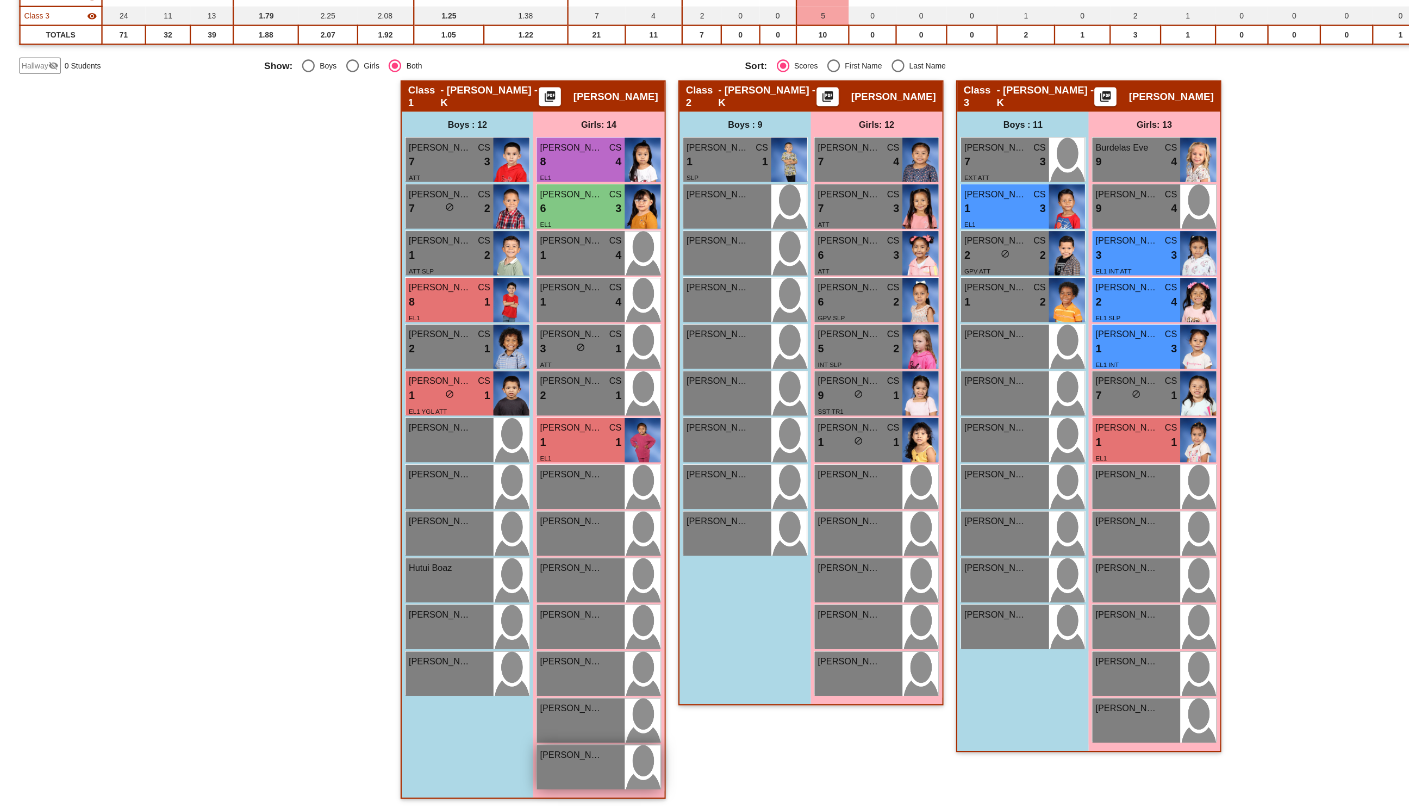
click at [500, 771] on div "[PERSON_NAME] [PERSON_NAME] lock do_not_disturb_alt" at bounding box center [512, 773] width 76 height 38
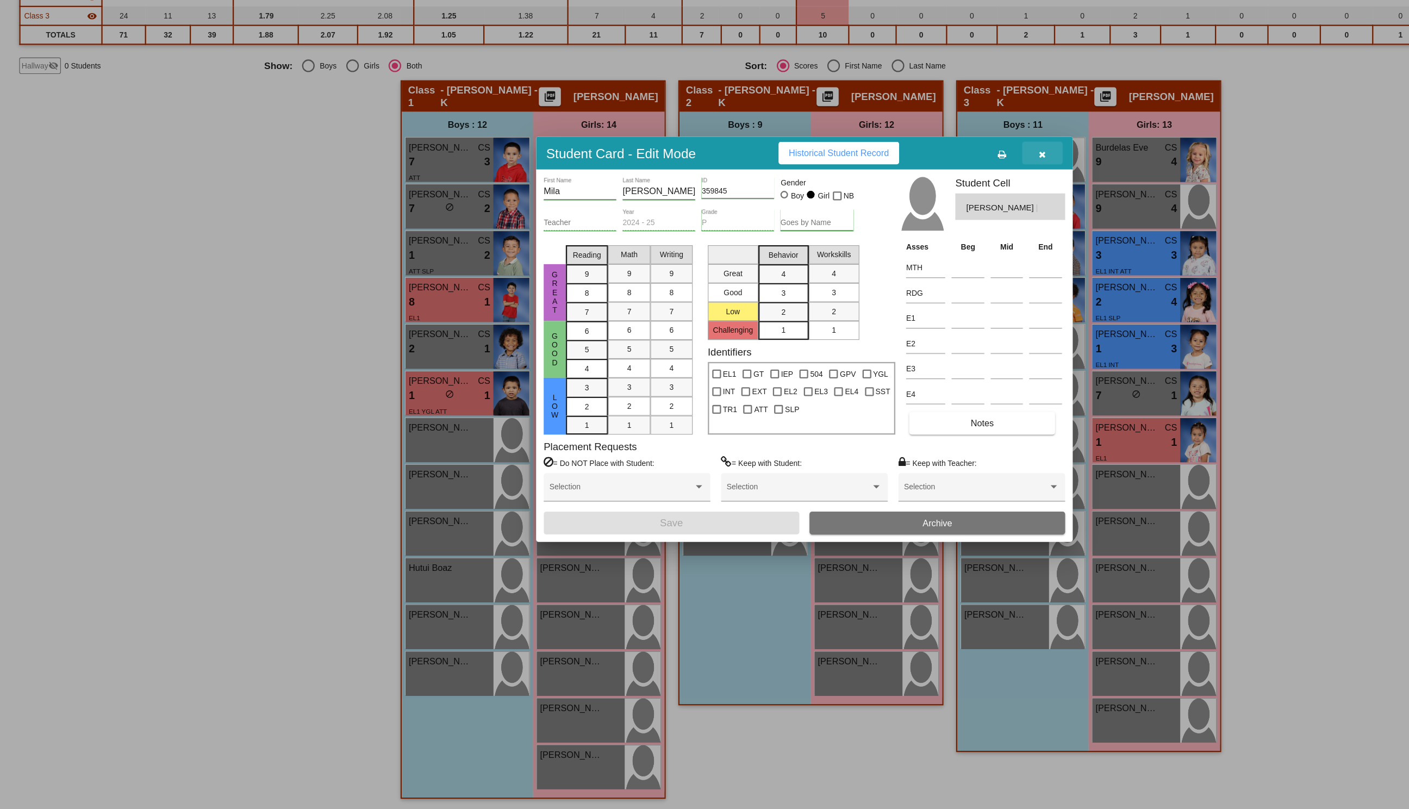
click at [909, 242] on icon "button" at bounding box center [910, 245] width 6 height 8
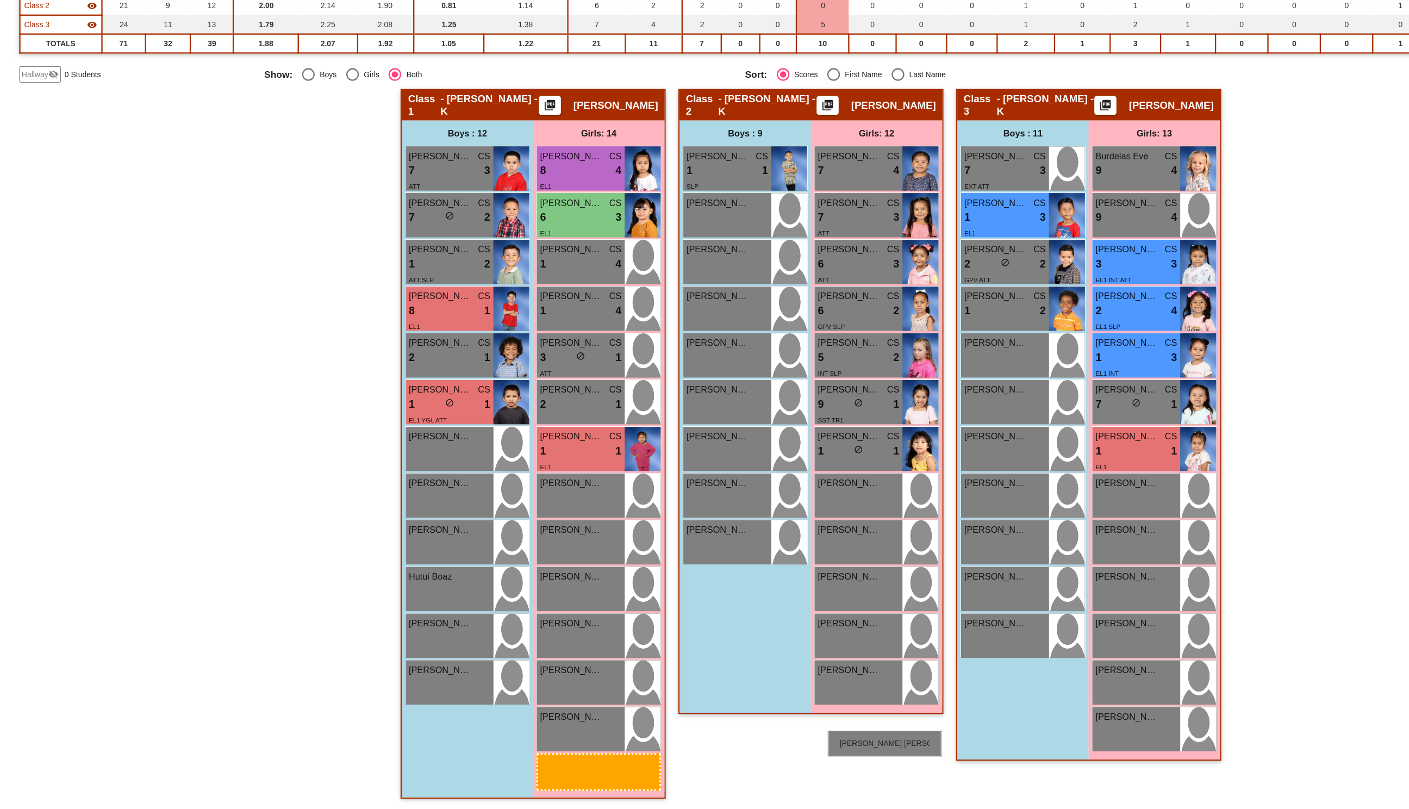
scroll to position [66, 0]
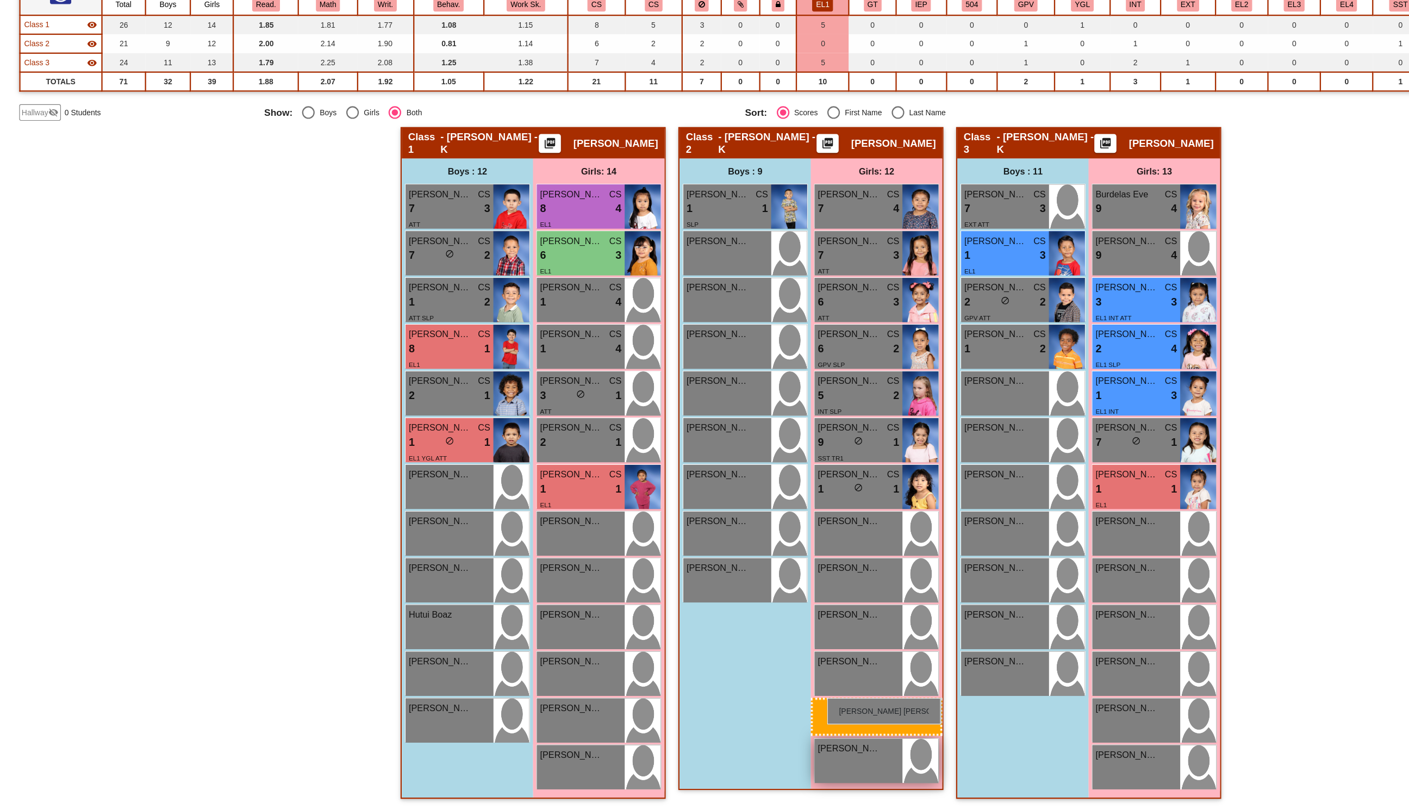
drag, startPoint x: 500, startPoint y: 776, endPoint x: 724, endPoint y: 713, distance: 232.7
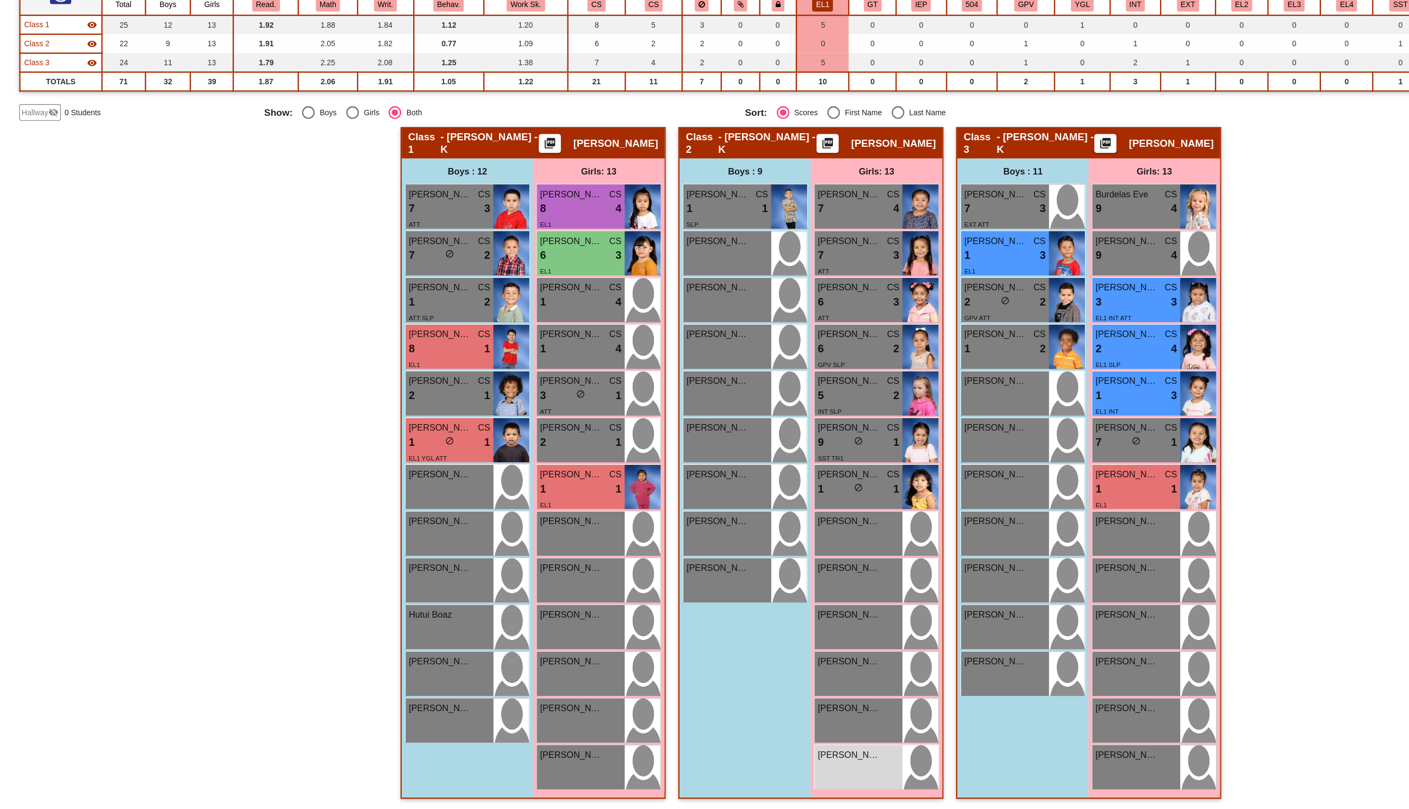
click at [1097, 727] on div "Hallway - Hallway Class picture_as_pdf Add Student First Name Last Name Student…" at bounding box center [704, 516] width 1352 height 589
click at [770, 724] on div "[PERSON_NAME]" at bounding box center [751, 721] width 70 height 11
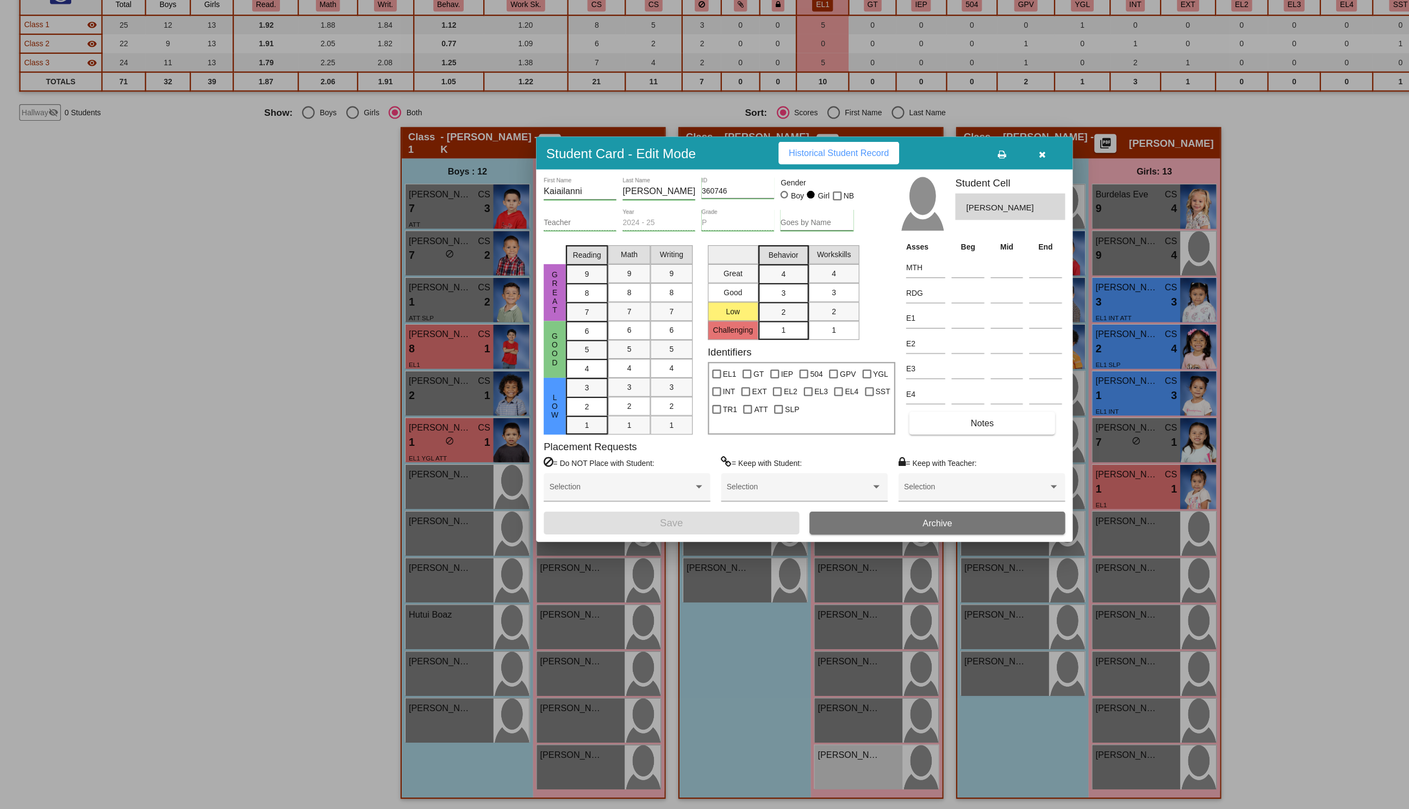
click at [907, 245] on icon "button" at bounding box center [910, 245] width 6 height 8
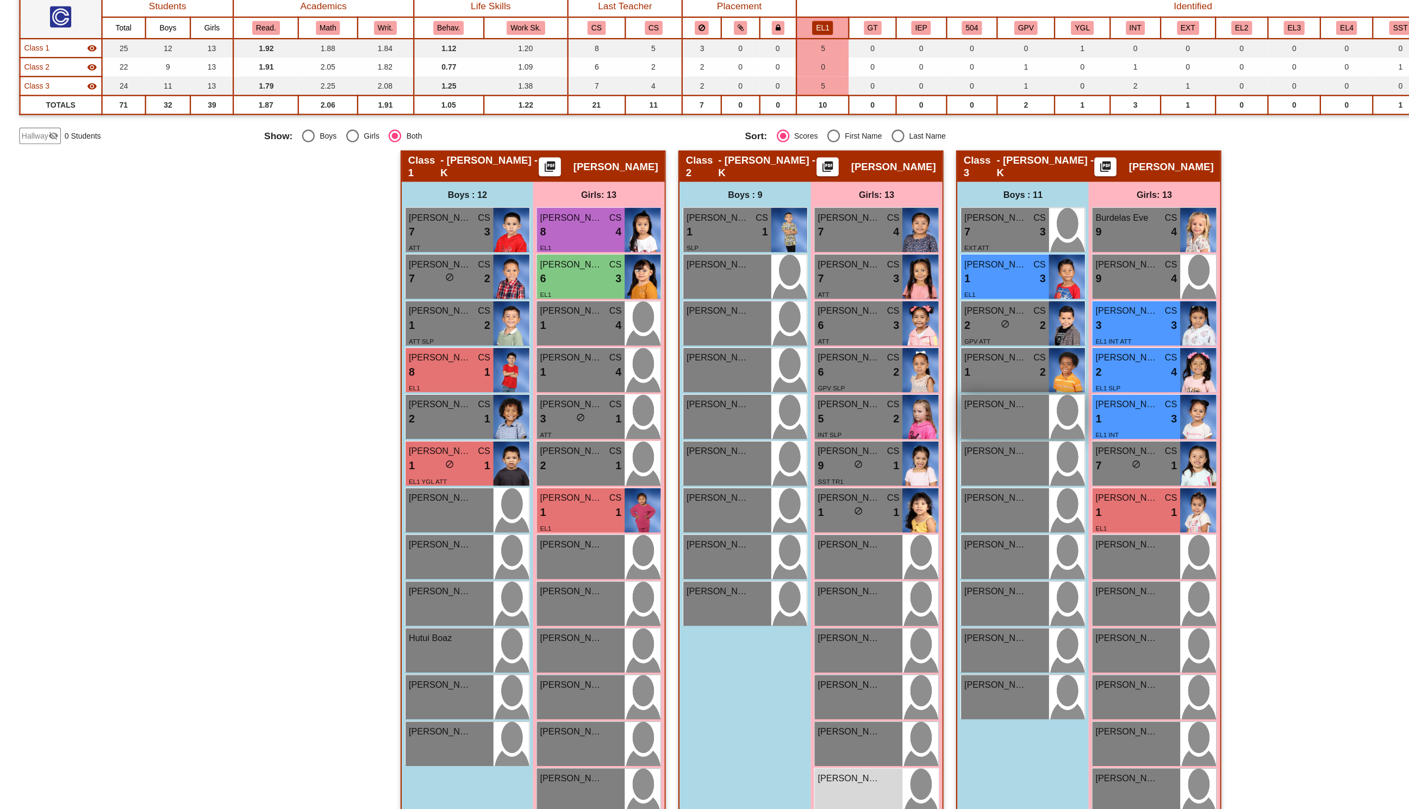
scroll to position [65, 0]
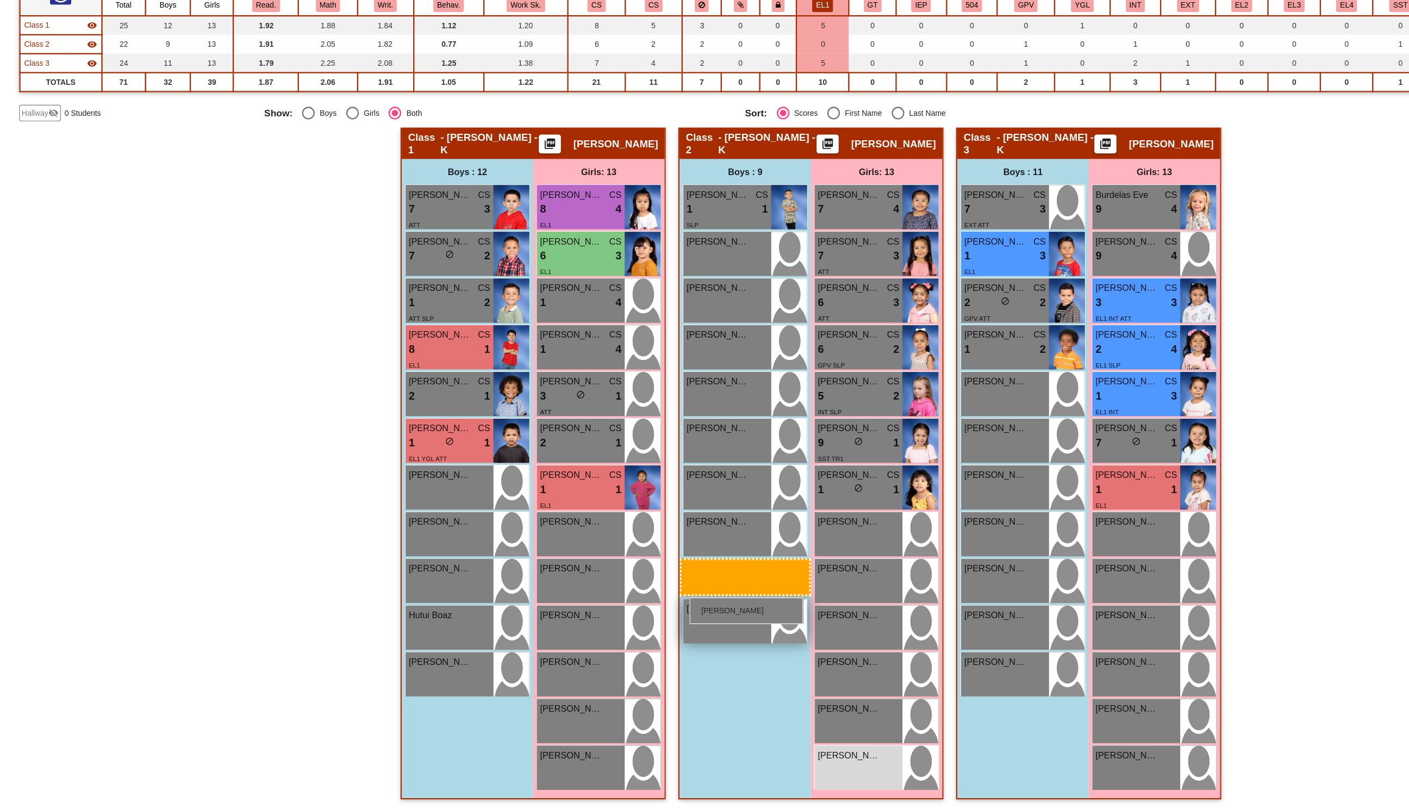
drag, startPoint x: 390, startPoint y: 732, endPoint x: 606, endPoint y: 627, distance: 239.7
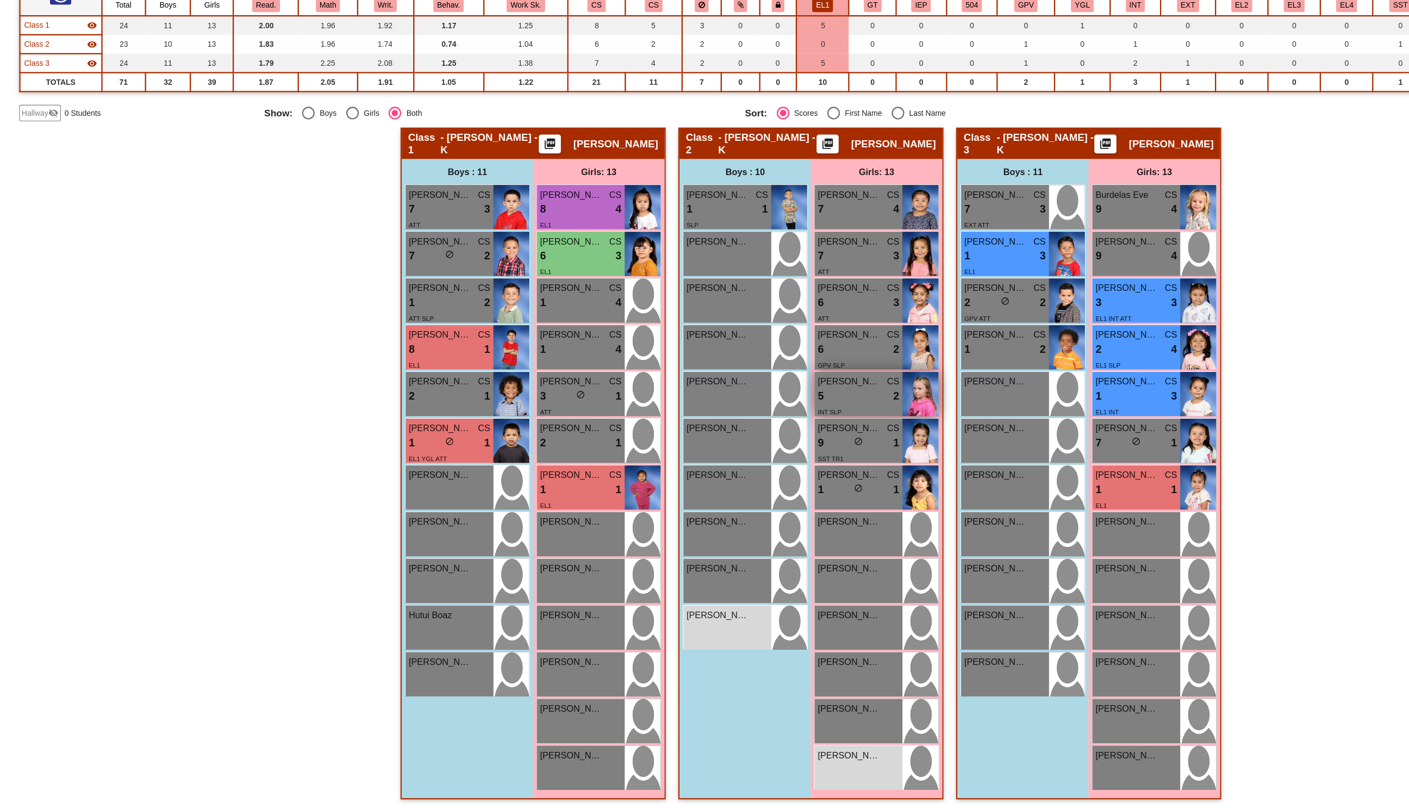
scroll to position [0, 0]
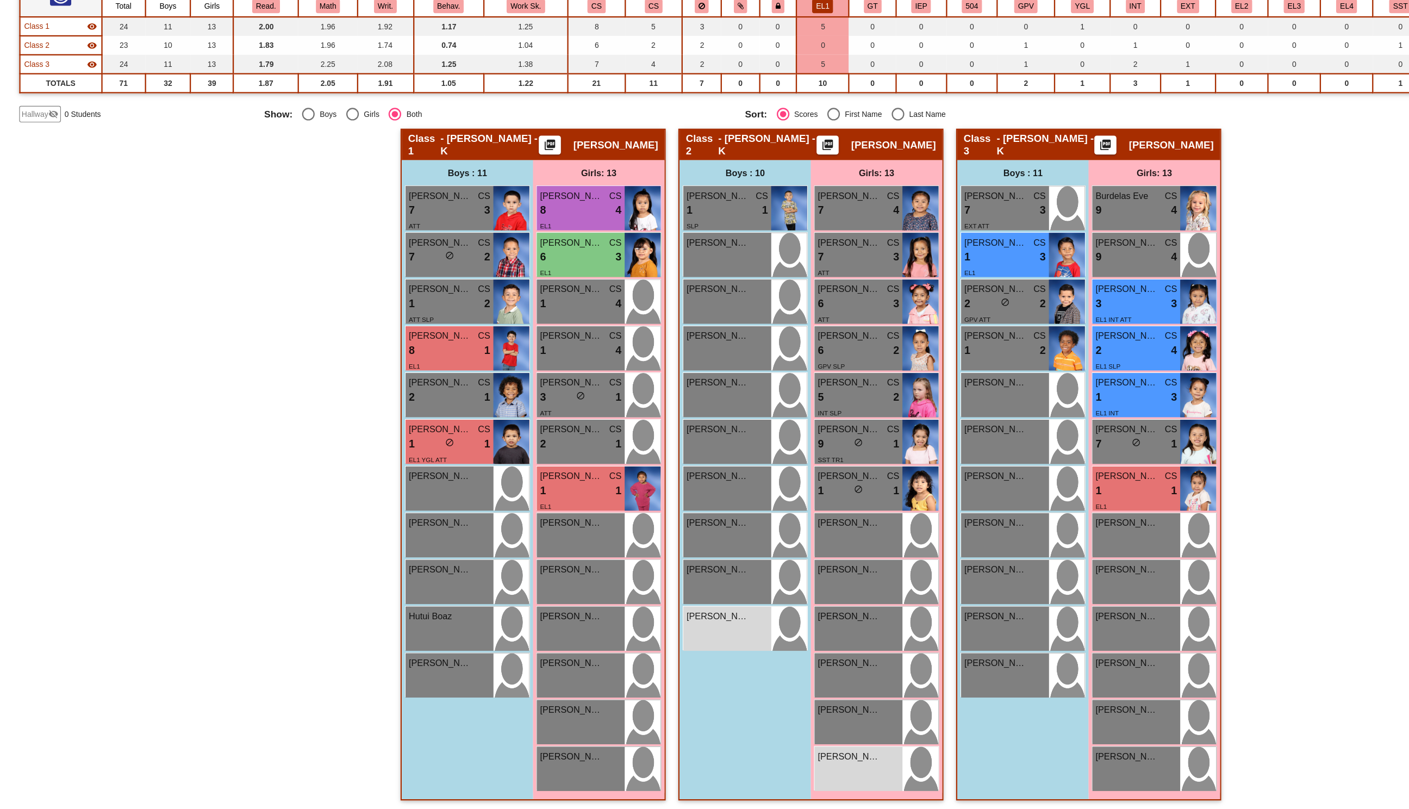
click at [0, 0] on div "Boys : 10 [PERSON_NAME] CS 1 lock do_not_disturb_alt 1 SLP [PERSON_NAME] lock d…" at bounding box center [0, 0] width 0 height 0
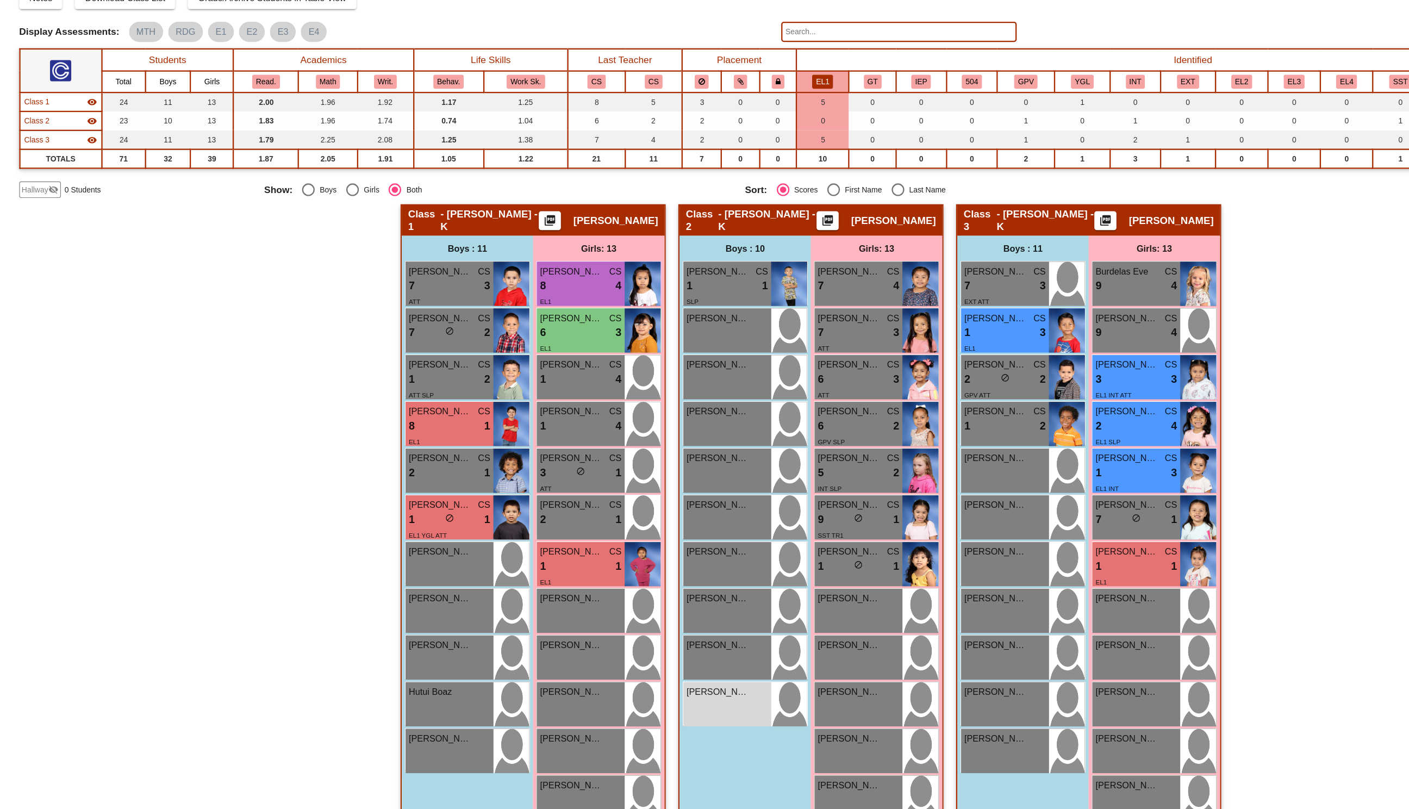
click at [722, 177] on button "EL1" at bounding box center [720, 182] width 18 height 12
